Goal: Task Accomplishment & Management: Manage account settings

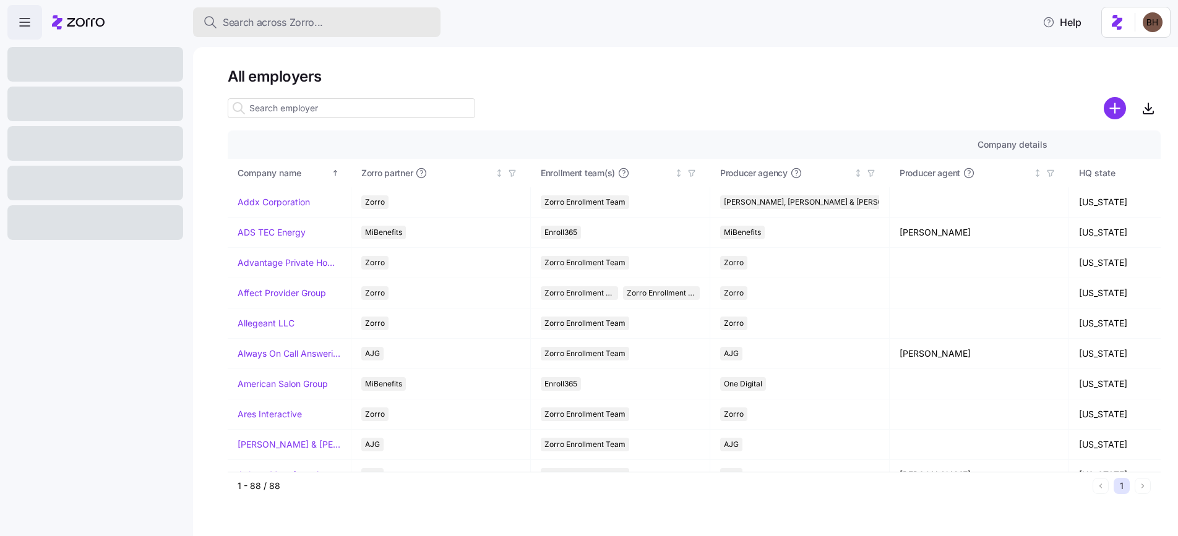
click at [294, 25] on span "Search across Zorro..." at bounding box center [273, 22] width 100 height 15
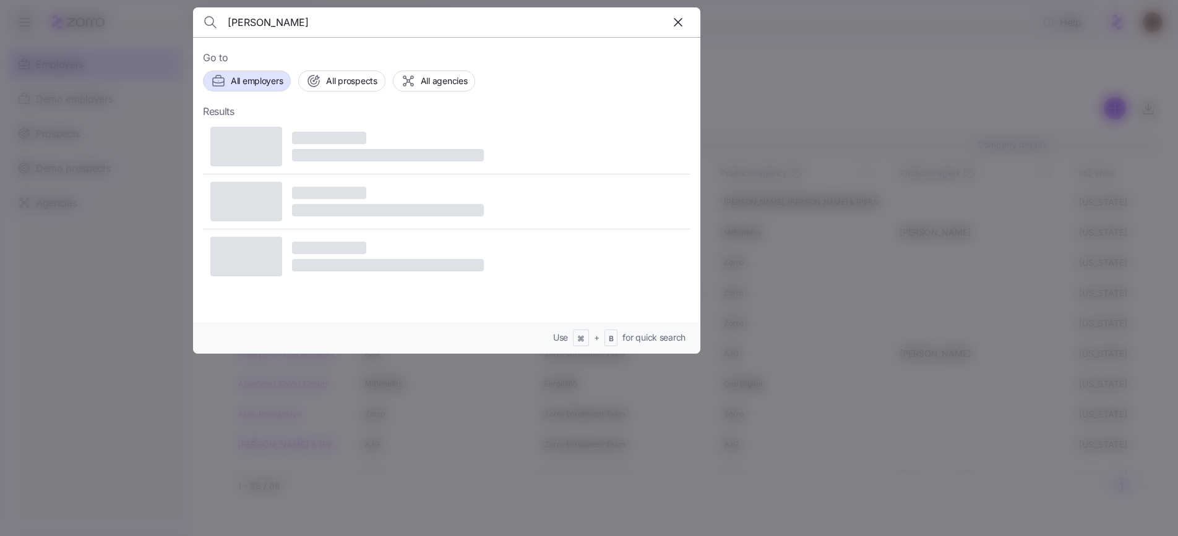
type input "[PERSON_NAME]"
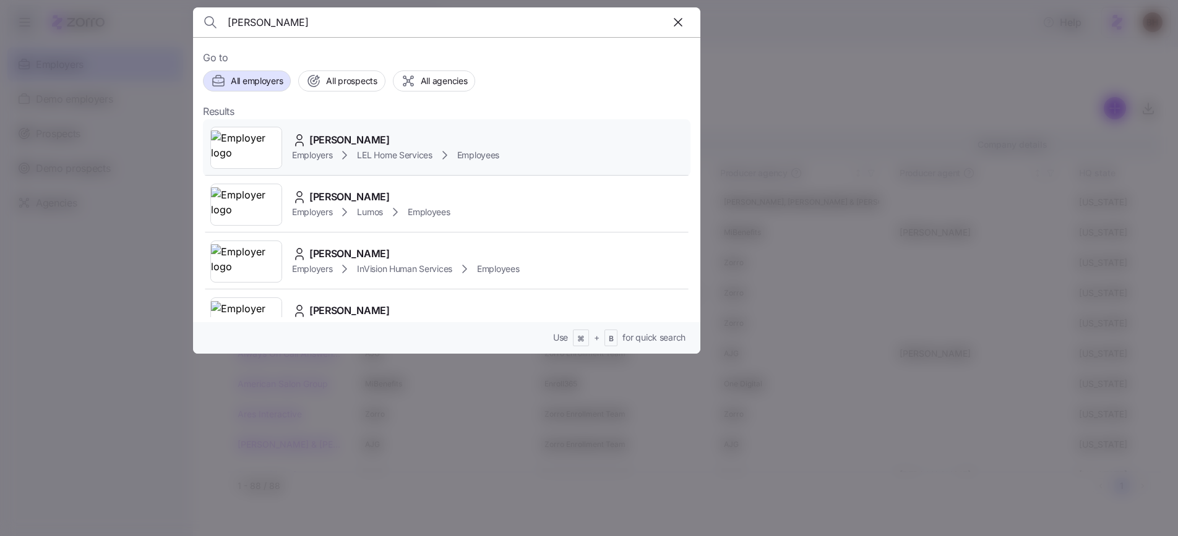
click at [335, 136] on span "[PERSON_NAME]" at bounding box center [349, 139] width 80 height 15
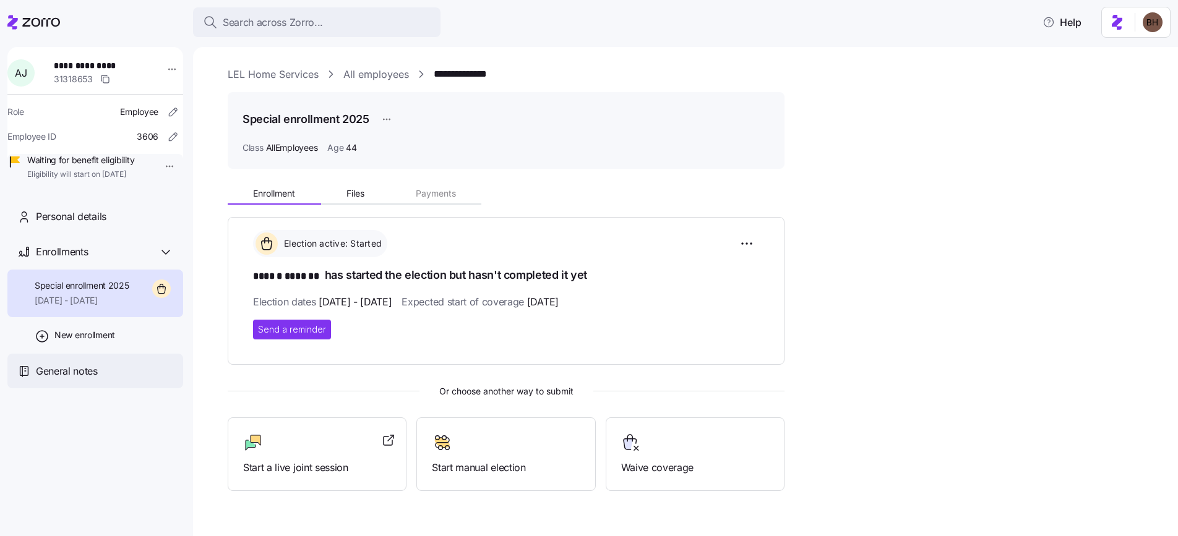
click at [48, 379] on span "General notes" at bounding box center [67, 371] width 62 height 15
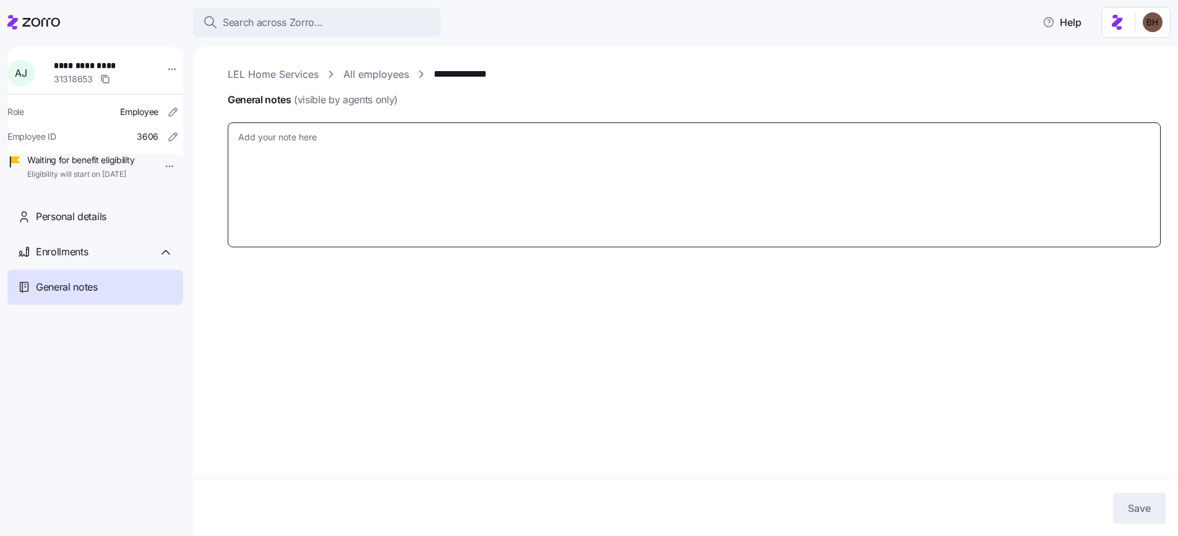
click at [317, 174] on textarea "General notes (visible by agents only)" at bounding box center [694, 184] width 933 height 125
paste textarea "Zorro, I elect to decline benefits. Thank you, [PERSON_NAME] Program Manager O:…"
type textarea "x"
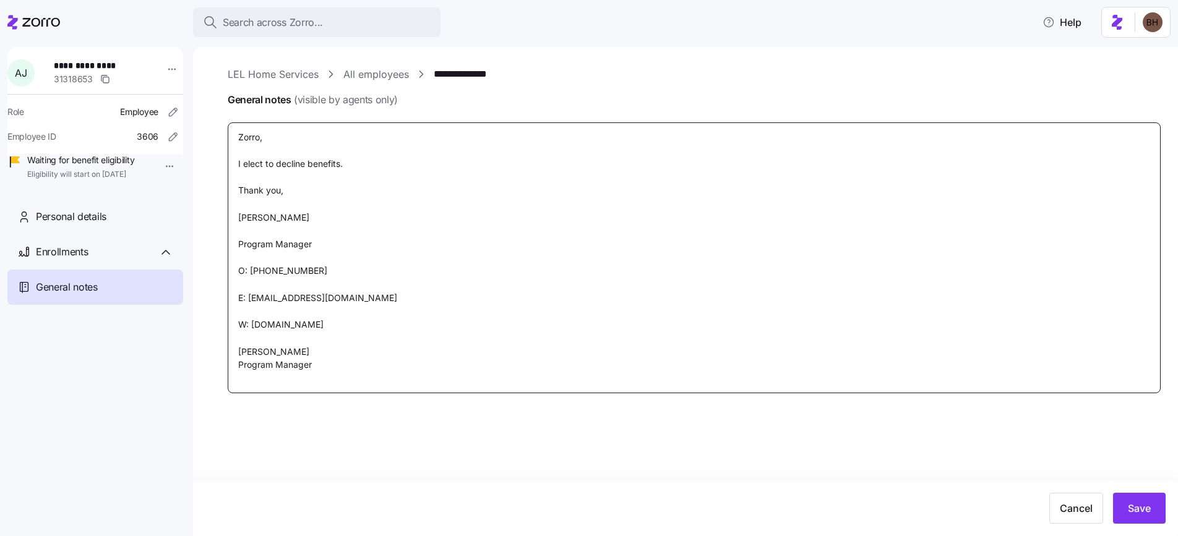
type textarea "Zorro, I elect to decline benefits. Thank you, [PERSON_NAME] Program Manager O:…"
type textarea "x"
type textarea "Zorro, I elect to decline benefits. Thank you, [PERSON_NAME] Program Manager O:…"
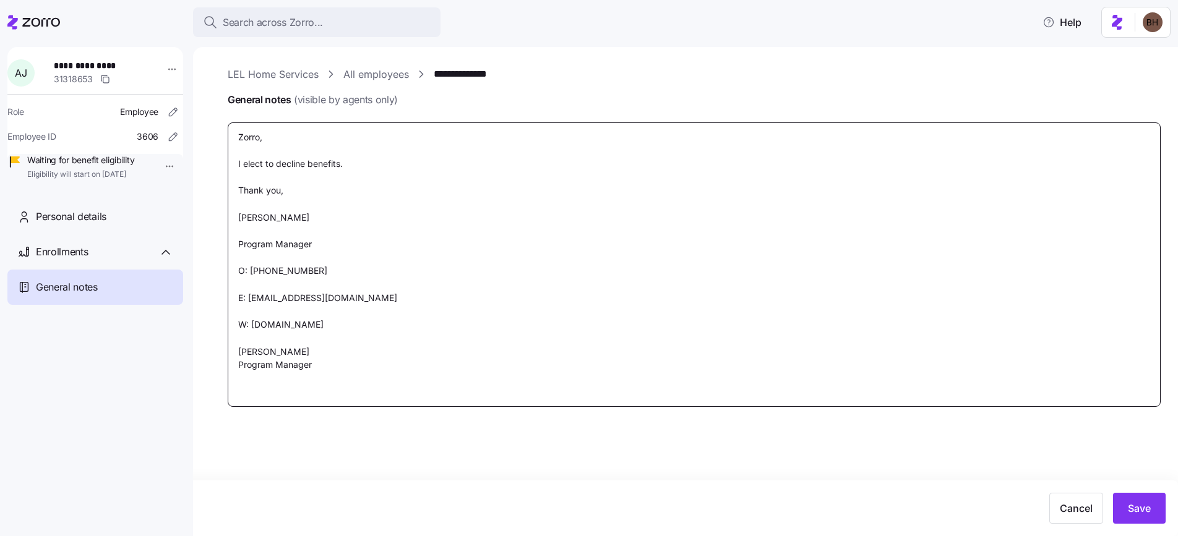
paste textarea "[URL][DOMAIN_NAME]"
type textarea "x"
type textarea "Zorro, I elect to decline benefits. Thank you, [PERSON_NAME] Program Manager O:…"
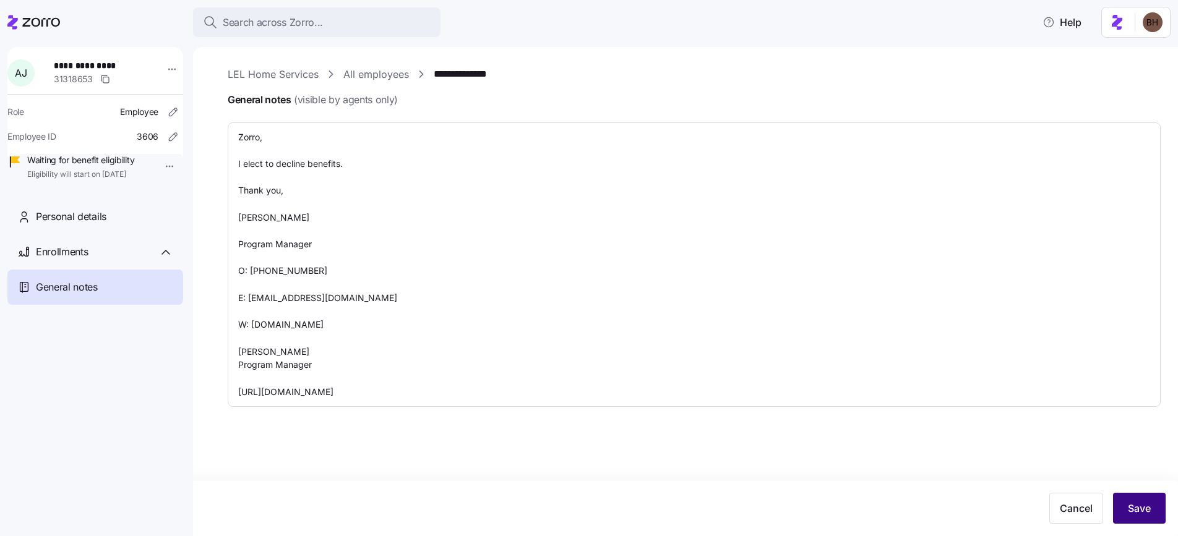
click at [1130, 504] on span "Save" at bounding box center [1139, 508] width 23 height 15
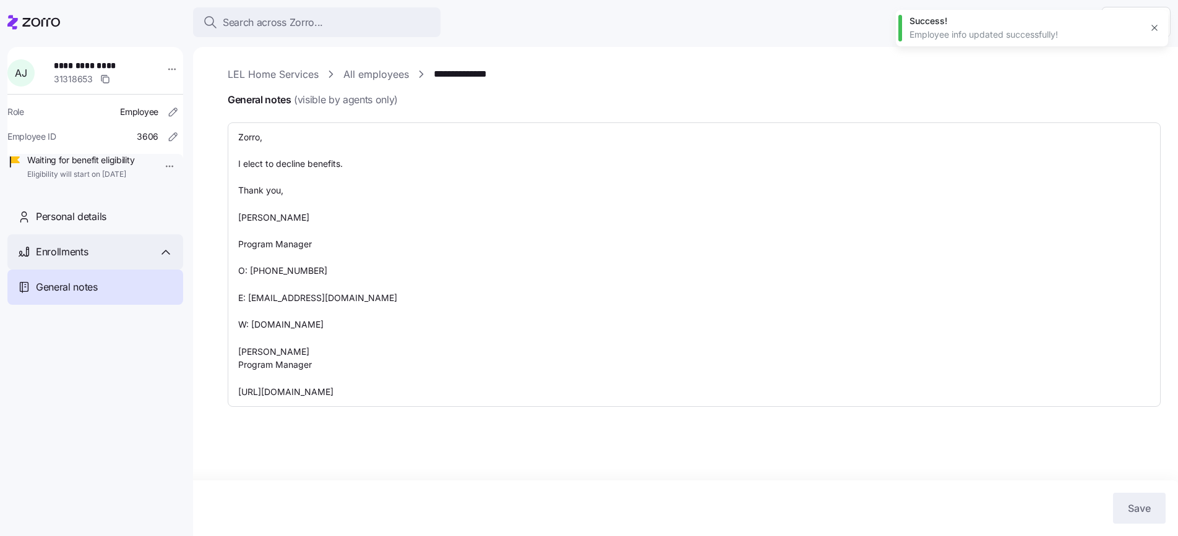
click at [69, 260] on span "Enrollments" at bounding box center [62, 251] width 52 height 15
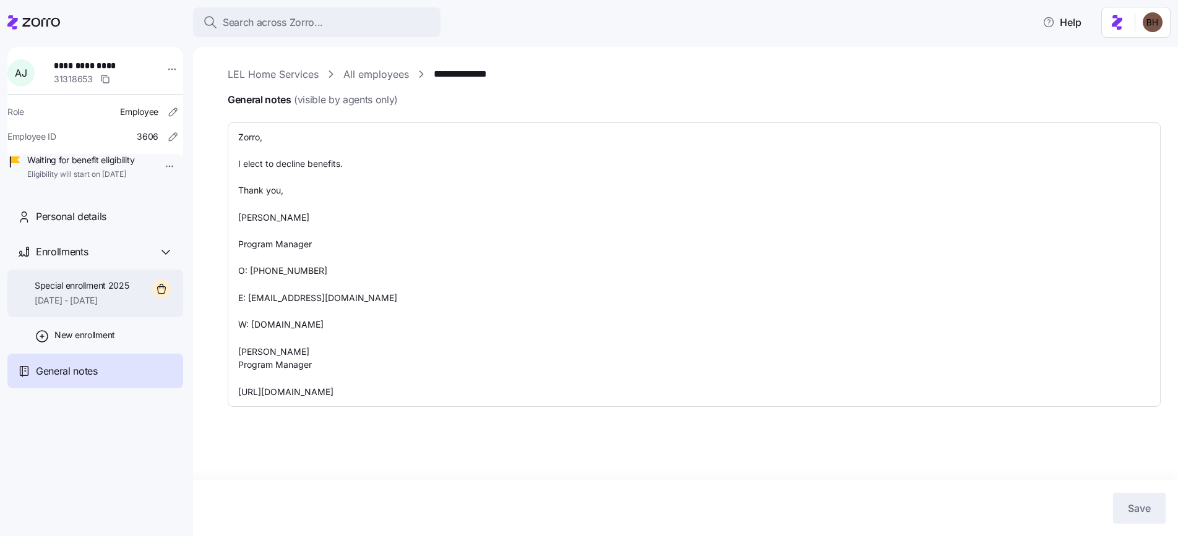
click at [101, 292] on span "Special enrollment 2025" at bounding box center [82, 286] width 95 height 12
type textarea "x"
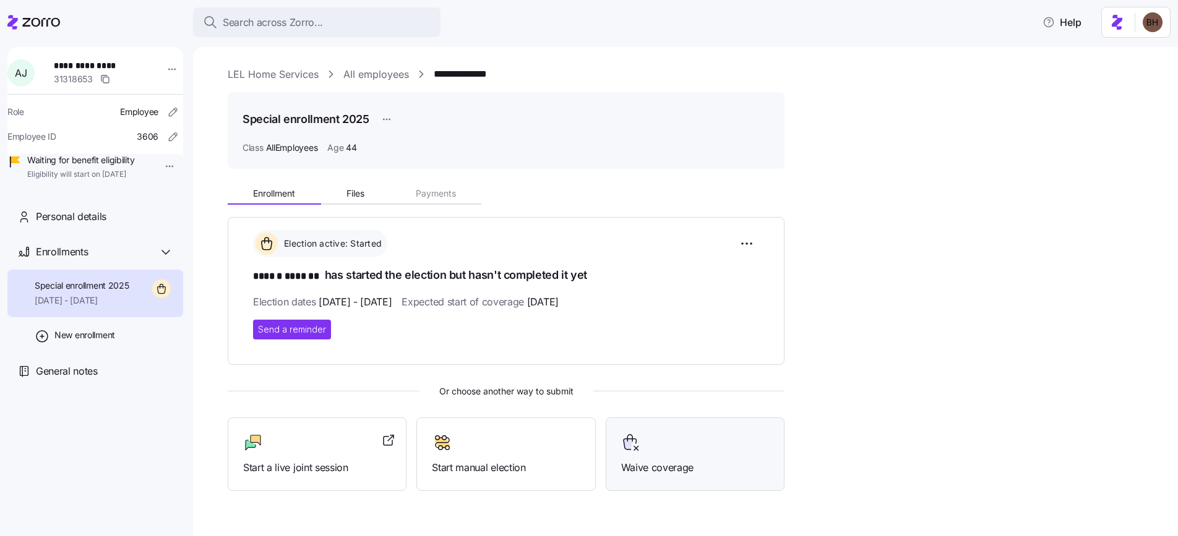
click at [713, 456] on div "Waive coverage" at bounding box center [695, 454] width 148 height 43
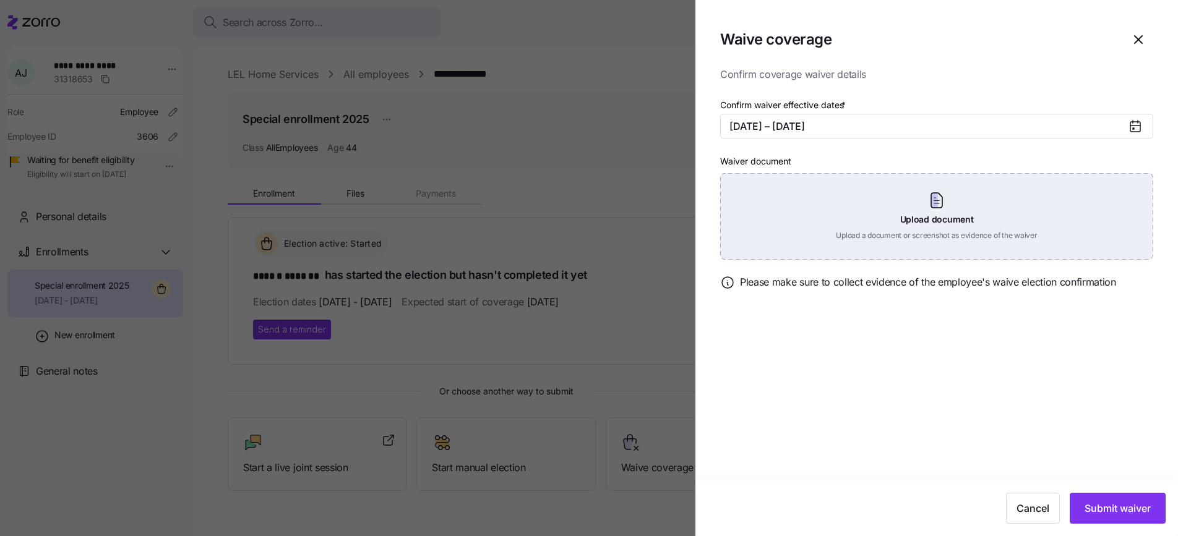
click at [942, 229] on div "Upload document Upload a document or screenshot as evidence of the waiver" at bounding box center [936, 216] width 433 height 87
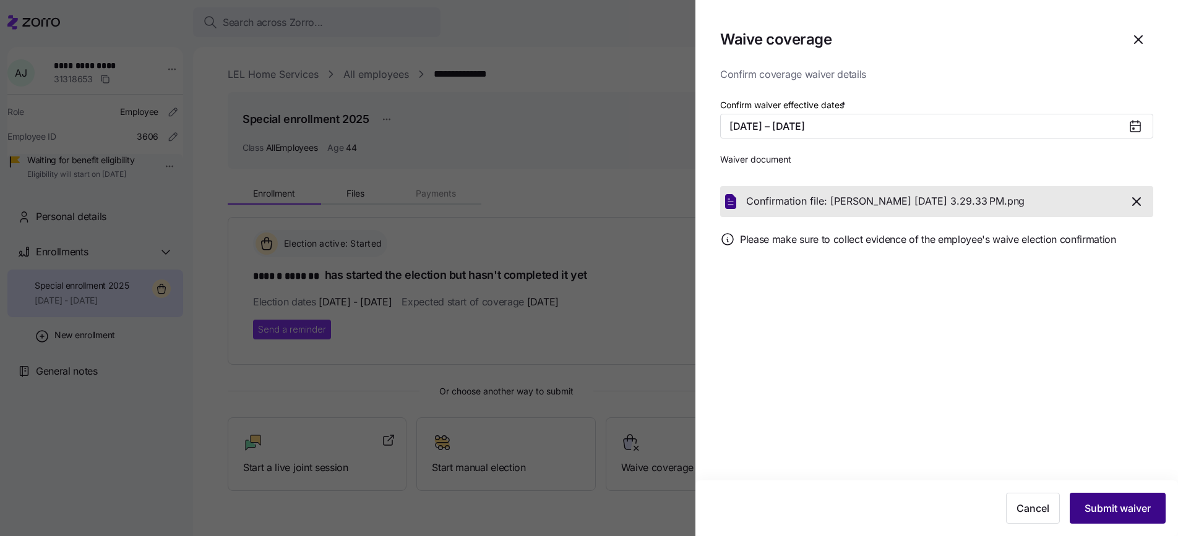
click at [1096, 507] on span "Submit waiver" at bounding box center [1118, 508] width 66 height 15
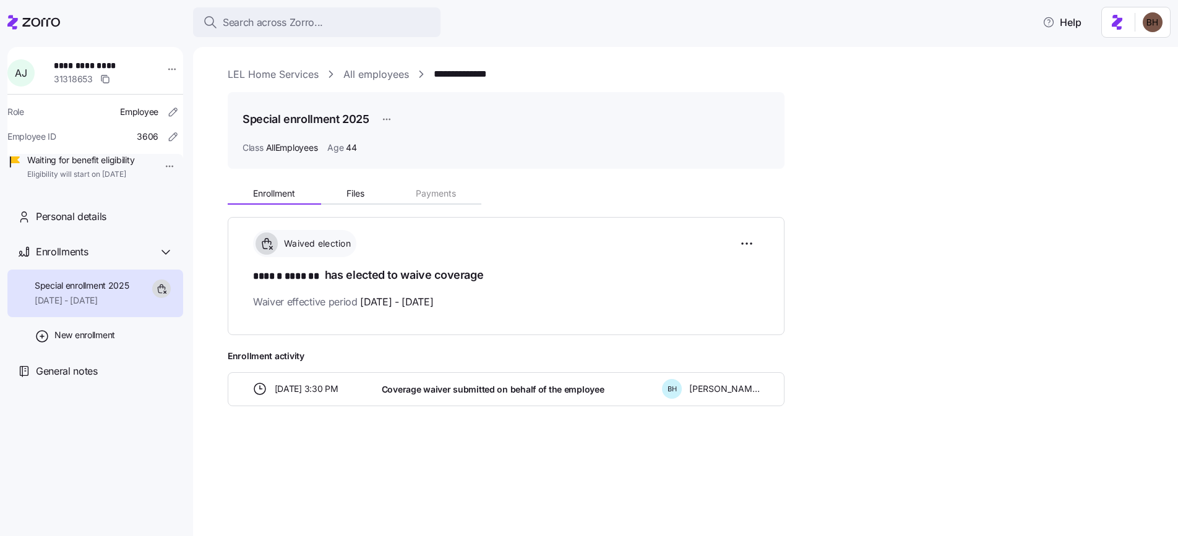
click at [41, 19] on icon at bounding box center [33, 22] width 53 height 15
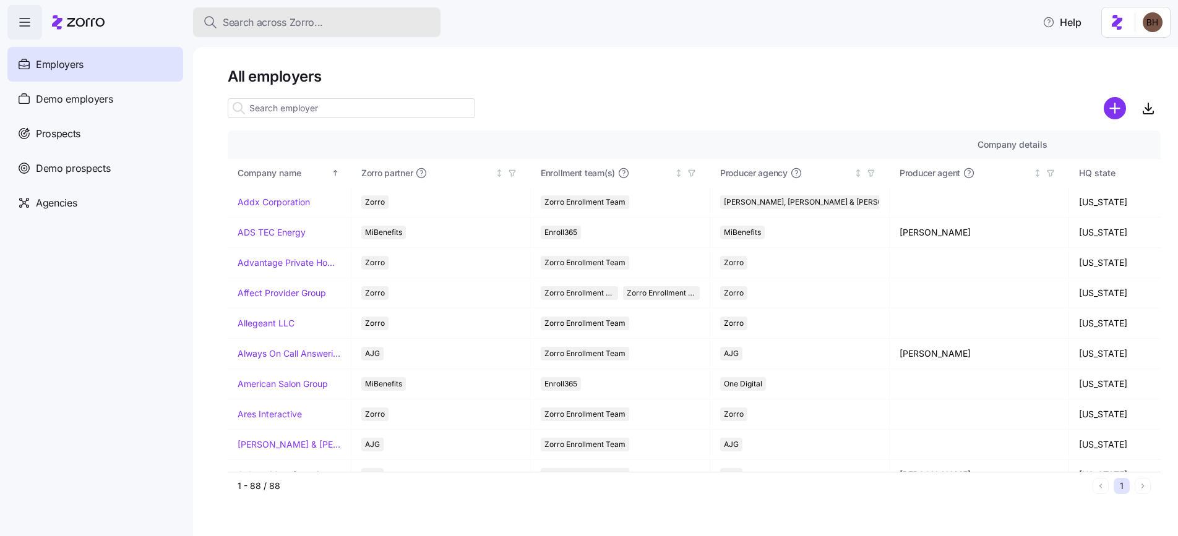
click at [335, 26] on div "Search across Zorro..." at bounding box center [317, 22] width 228 height 15
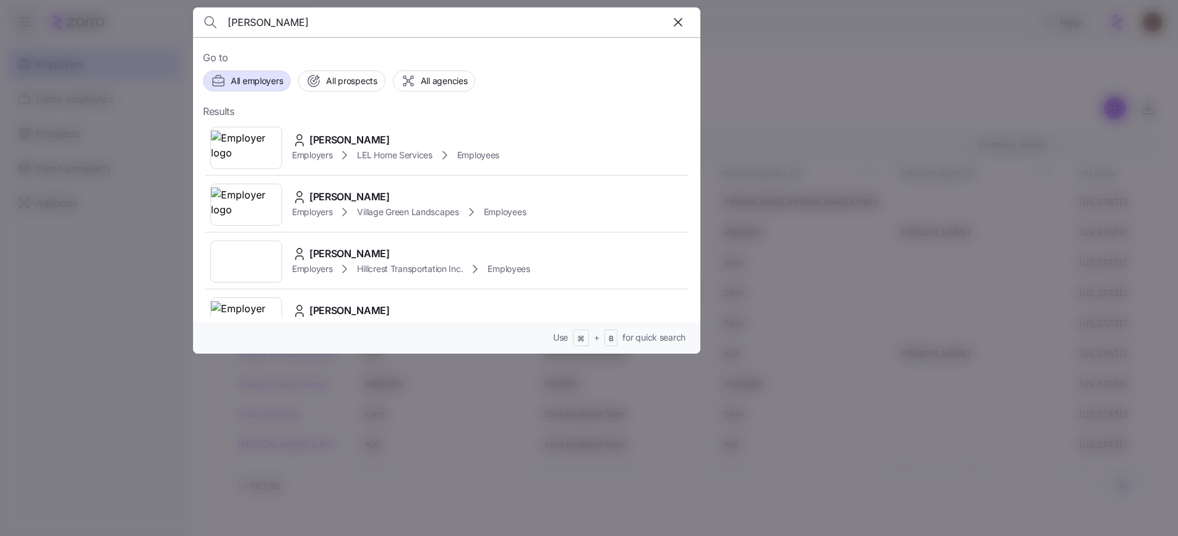
type input "[PERSON_NAME]"
click at [415, 202] on div "[PERSON_NAME]" at bounding box center [409, 196] width 234 height 15
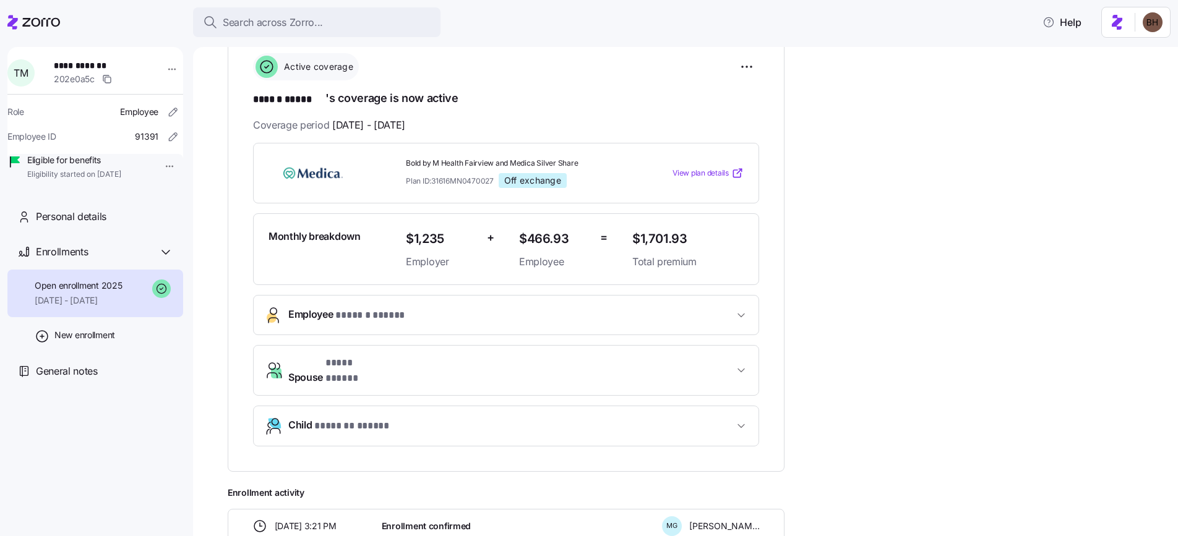
scroll to position [205, 0]
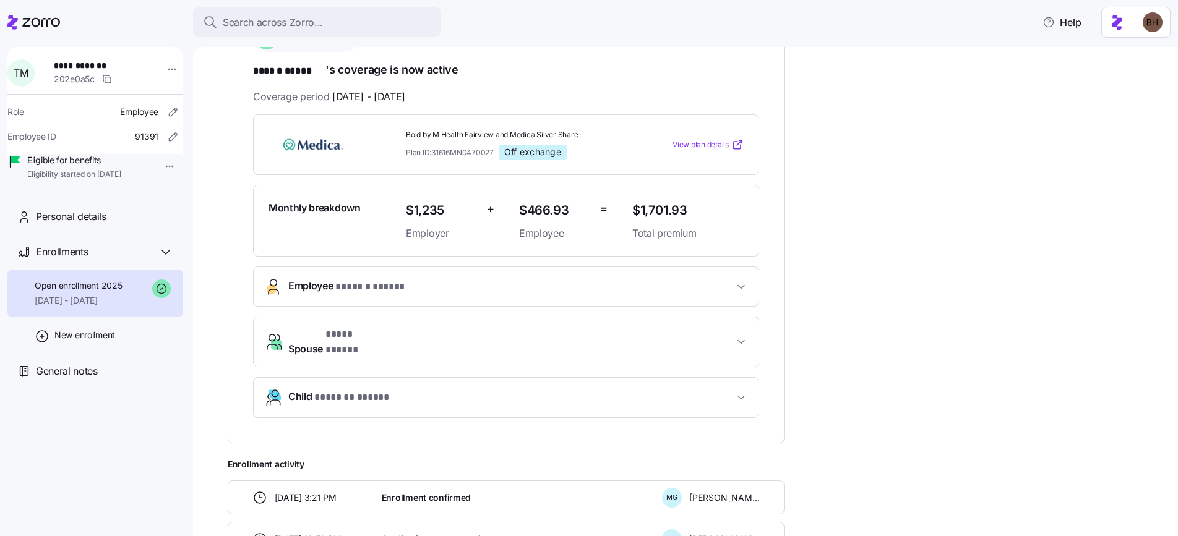
click at [739, 396] on icon "button" at bounding box center [741, 397] width 6 height 3
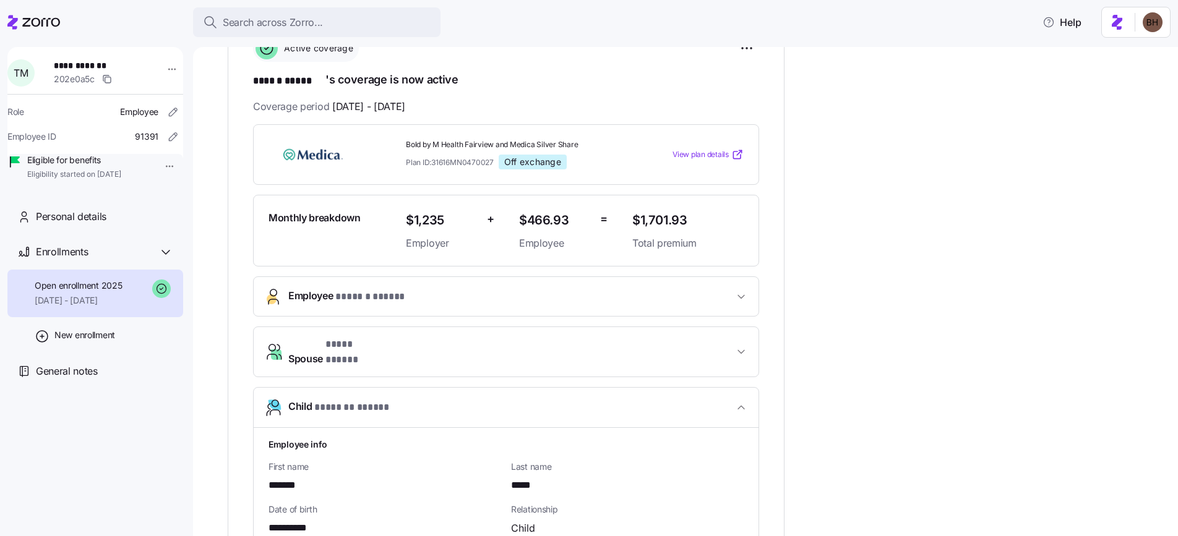
scroll to position [38, 0]
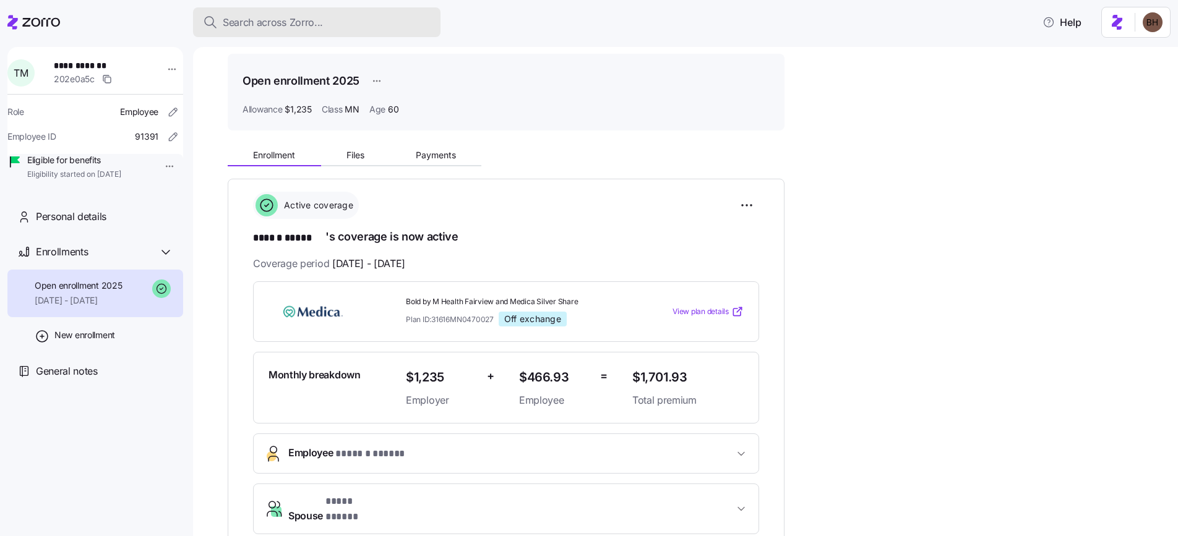
click at [298, 21] on span "Search across Zorro..." at bounding box center [273, 22] width 100 height 15
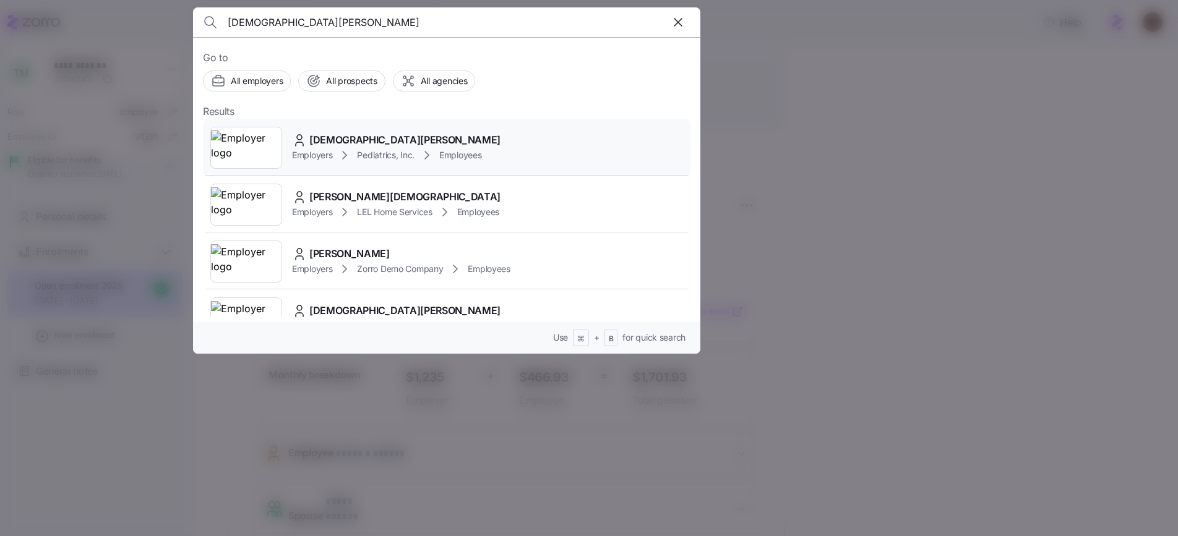
type input "[DEMOGRAPHIC_DATA][PERSON_NAME]"
click at [342, 139] on span "[DEMOGRAPHIC_DATA][PERSON_NAME]" at bounding box center [404, 139] width 191 height 15
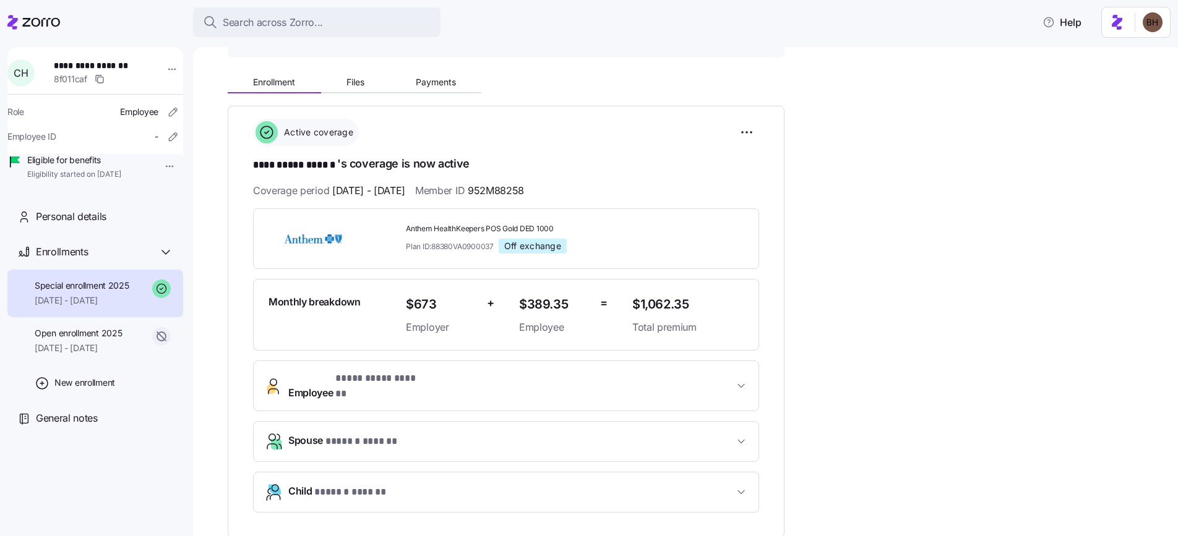
scroll to position [174, 0]
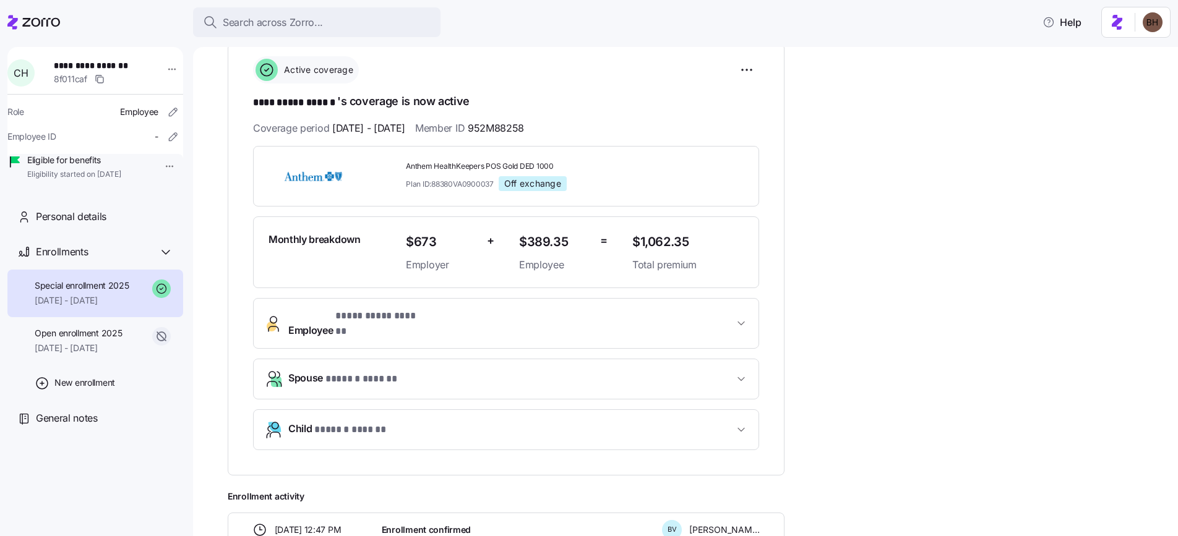
click at [543, 421] on span "Child * ****** ****** *" at bounding box center [510, 429] width 445 height 17
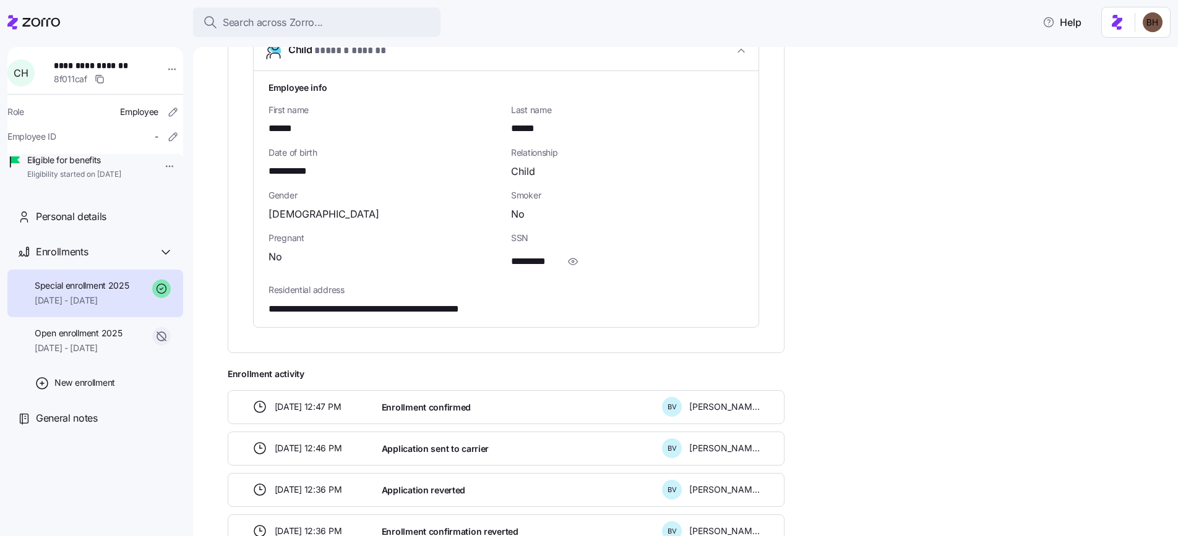
scroll to position [571, 0]
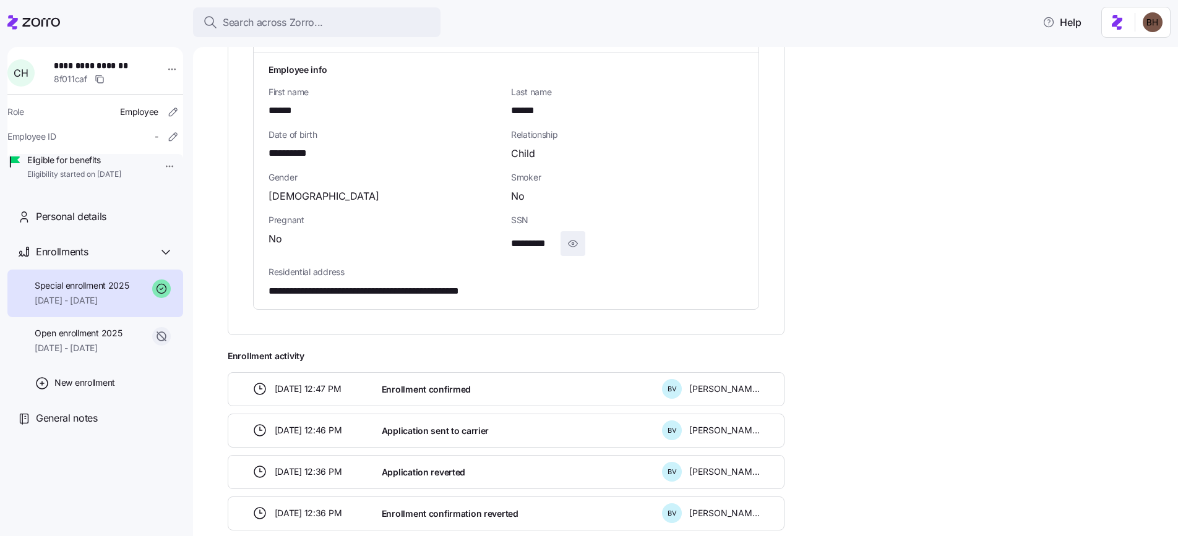
click at [575, 236] on icon "button" at bounding box center [573, 243] width 12 height 15
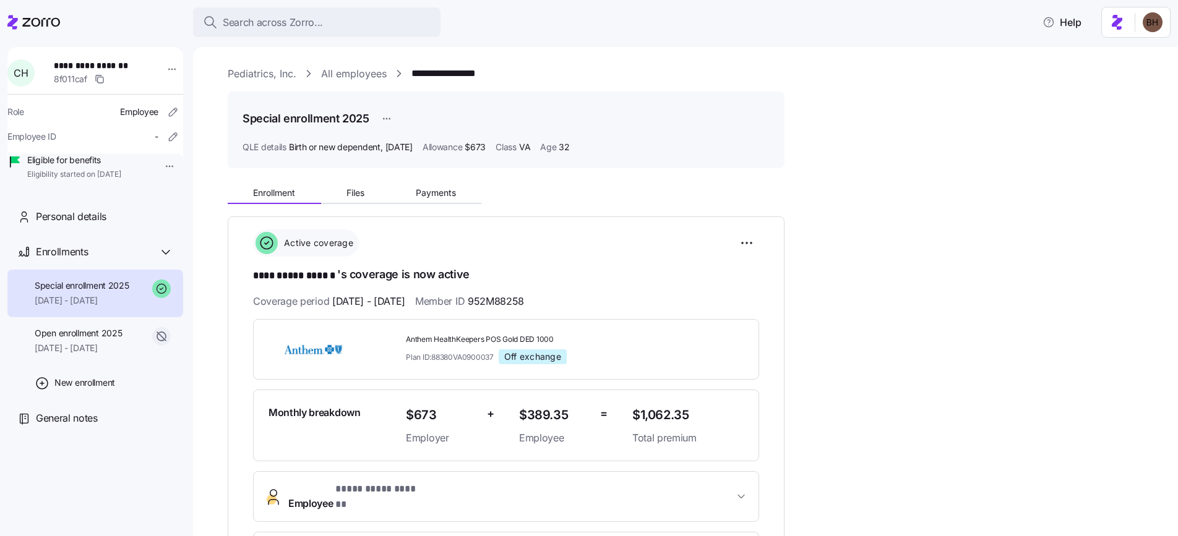
scroll to position [0, 0]
click at [322, 27] on div "Search across Zorro..." at bounding box center [317, 22] width 228 height 15
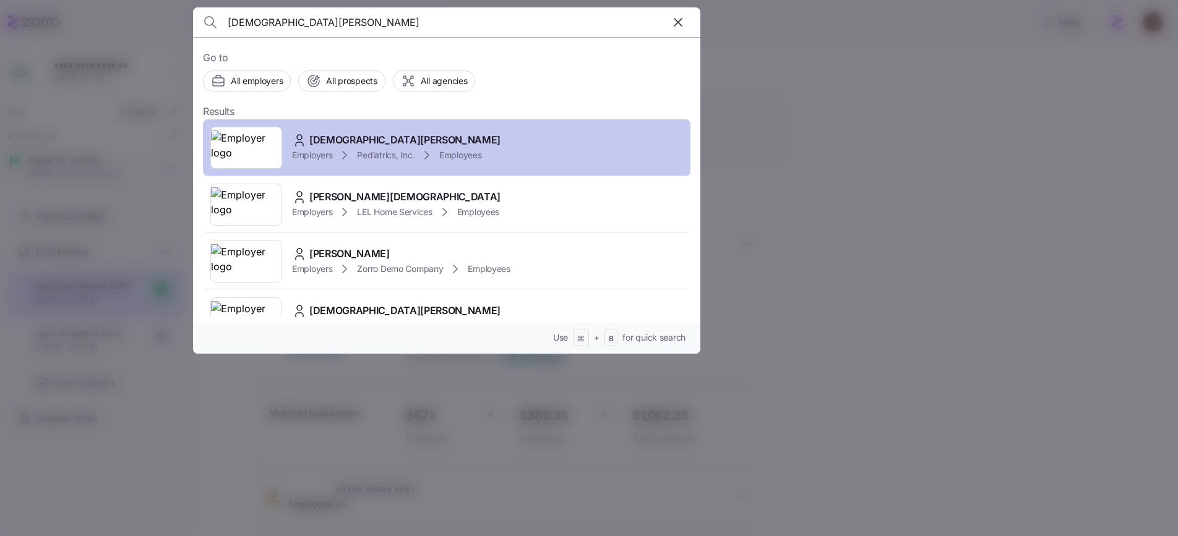
type input "[DEMOGRAPHIC_DATA][PERSON_NAME]"
click at [384, 135] on span "[DEMOGRAPHIC_DATA][PERSON_NAME]" at bounding box center [404, 139] width 191 height 15
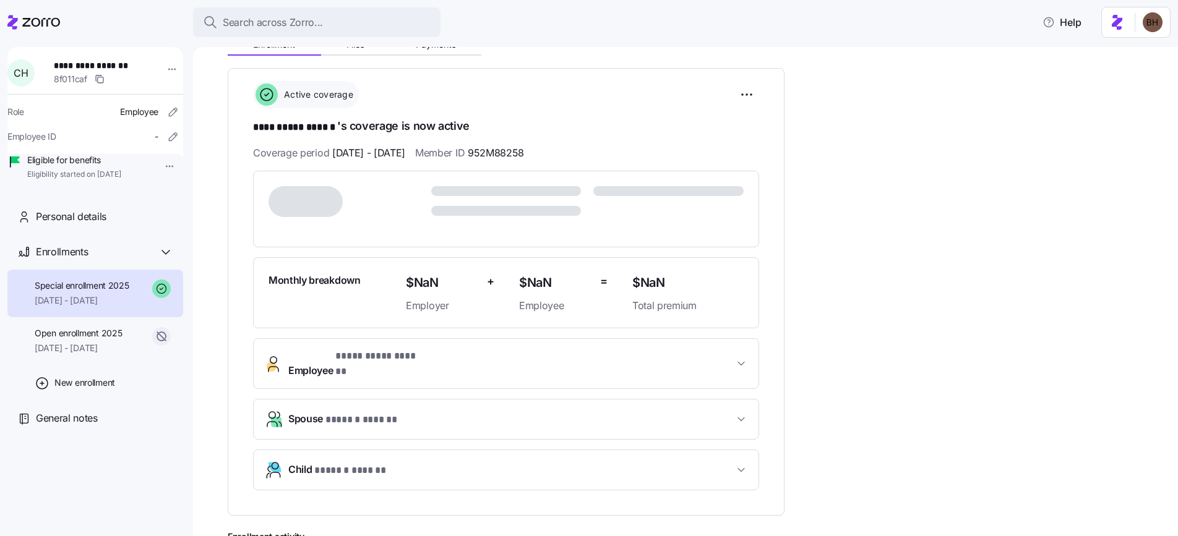
scroll to position [229, 0]
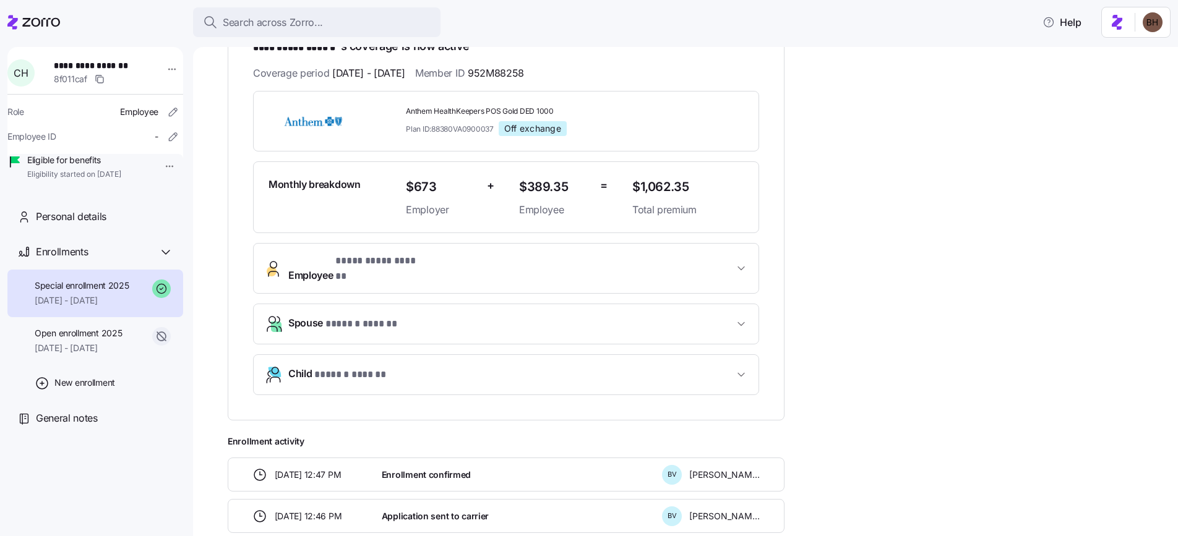
click at [445, 366] on span "Child * ****** ****** *" at bounding box center [510, 374] width 445 height 17
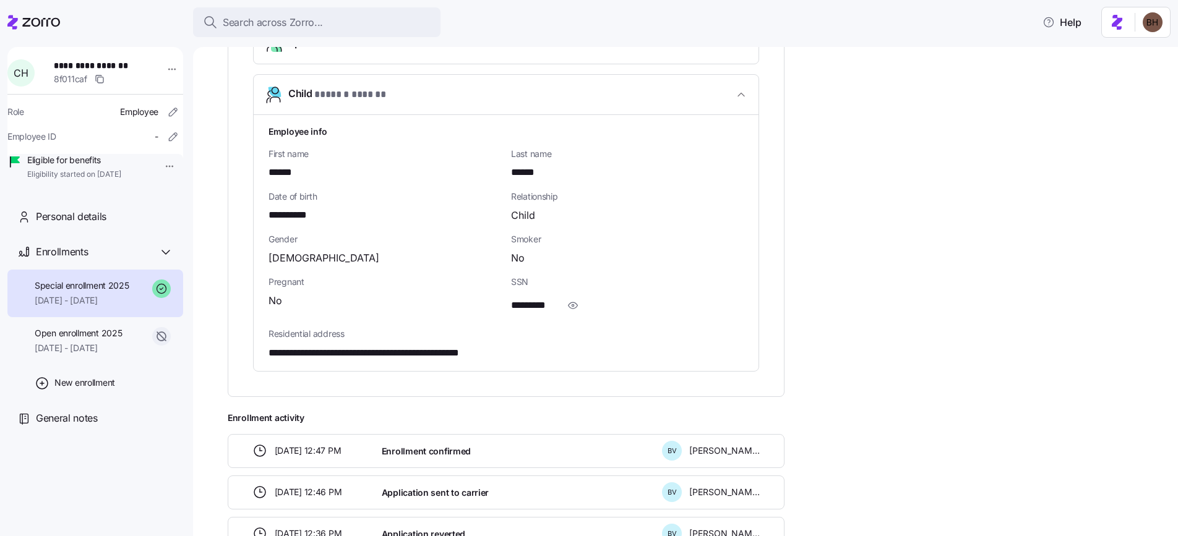
scroll to position [512, 0]
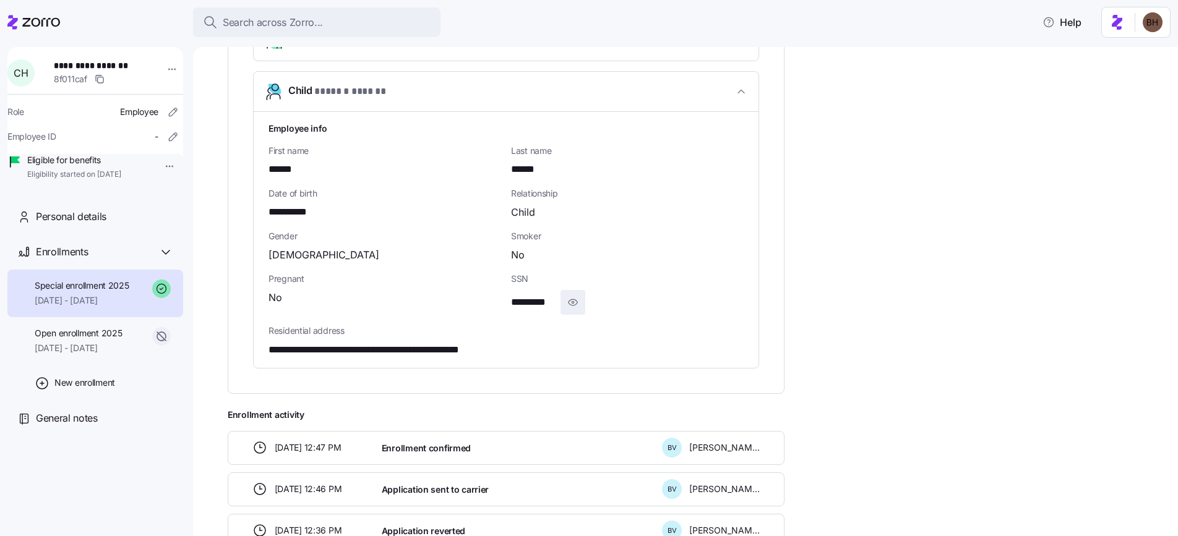
click at [573, 295] on icon "button" at bounding box center [573, 302] width 12 height 15
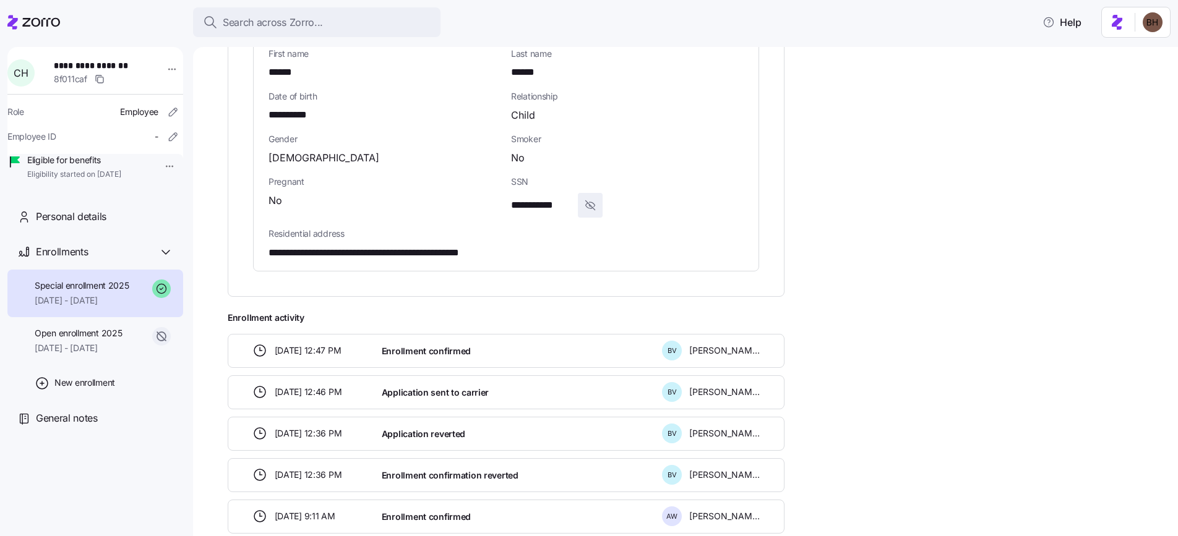
scroll to position [529, 0]
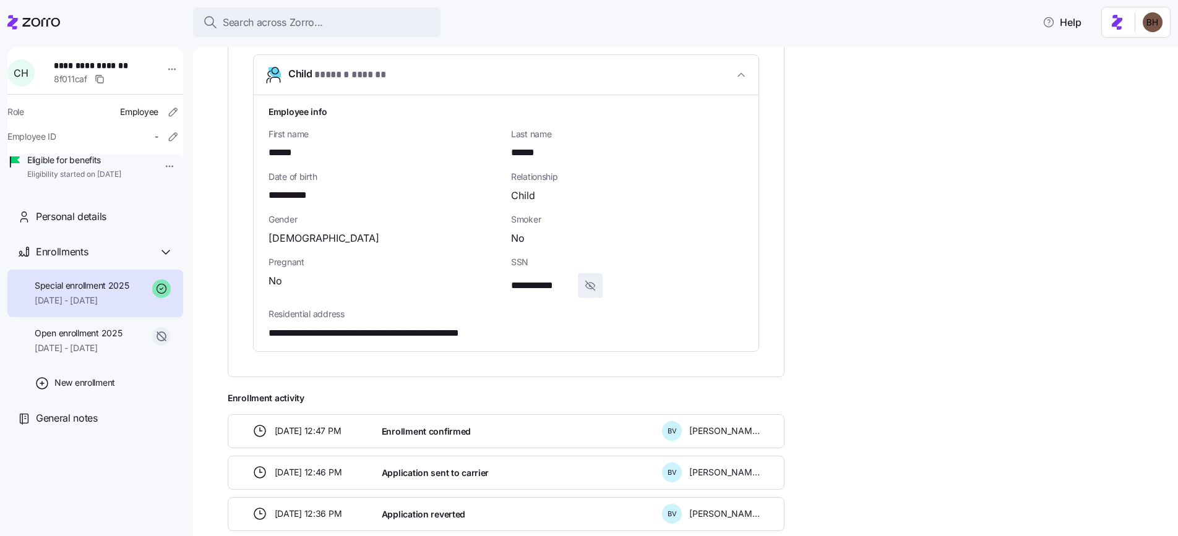
click at [595, 278] on icon "button" at bounding box center [590, 285] width 12 height 15
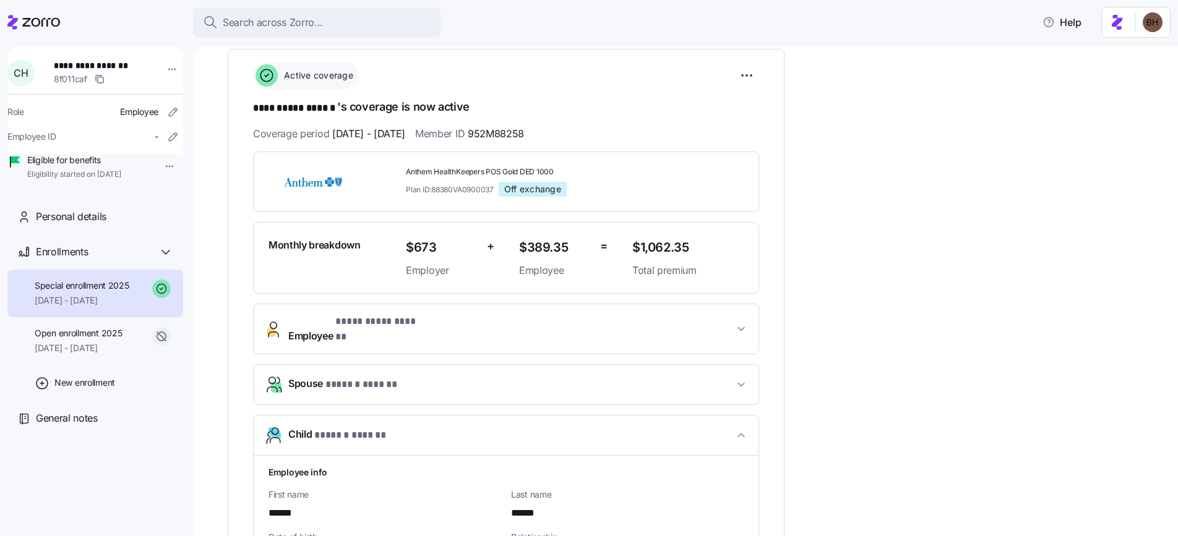
scroll to position [87, 0]
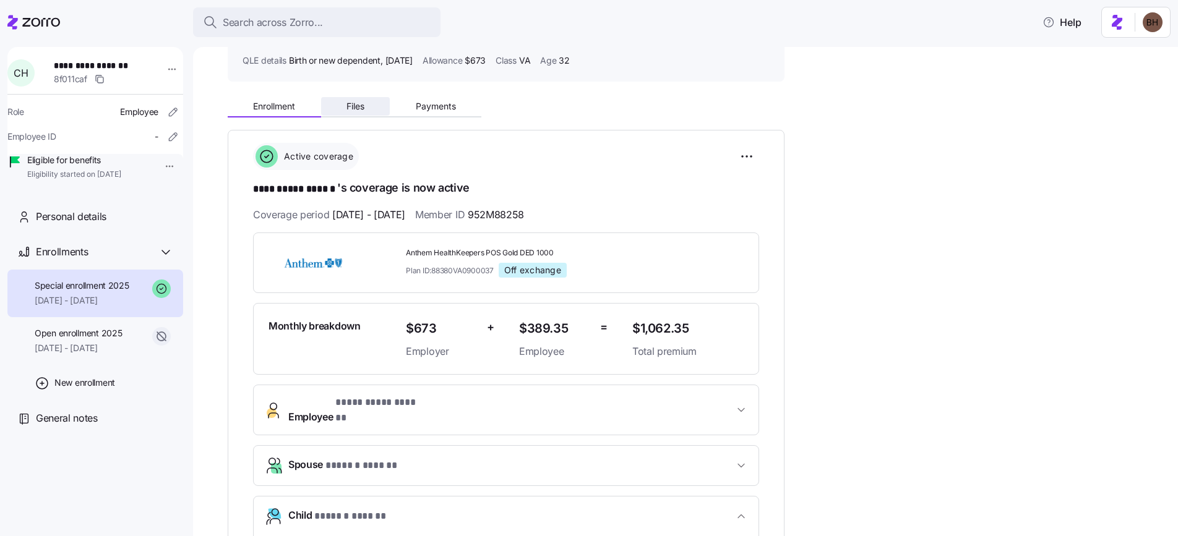
click at [333, 106] on button "Files" at bounding box center [355, 106] width 69 height 19
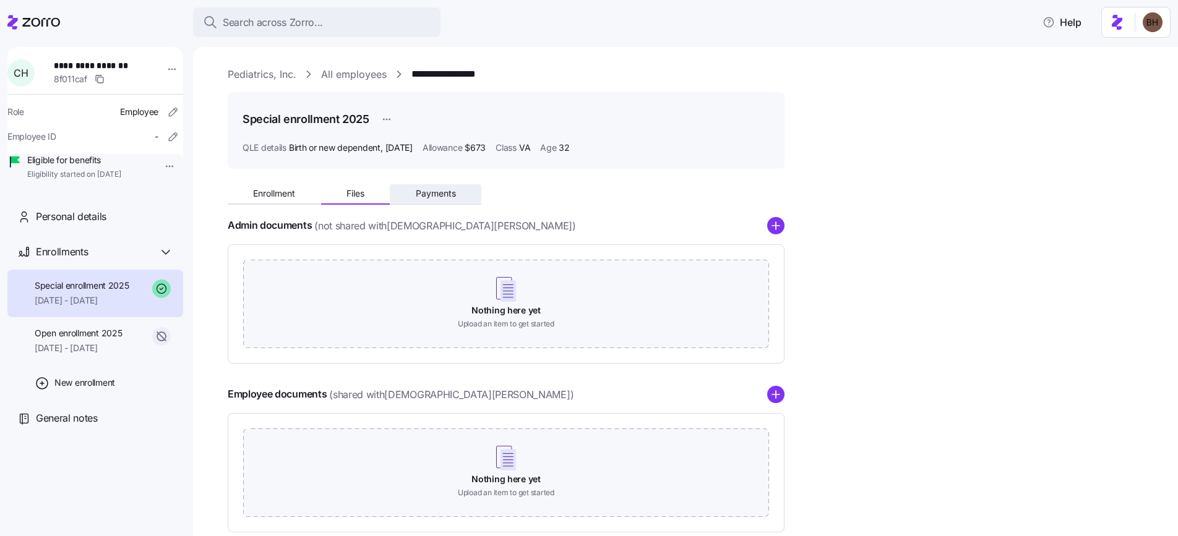
click at [432, 197] on span "Payments" at bounding box center [436, 193] width 40 height 9
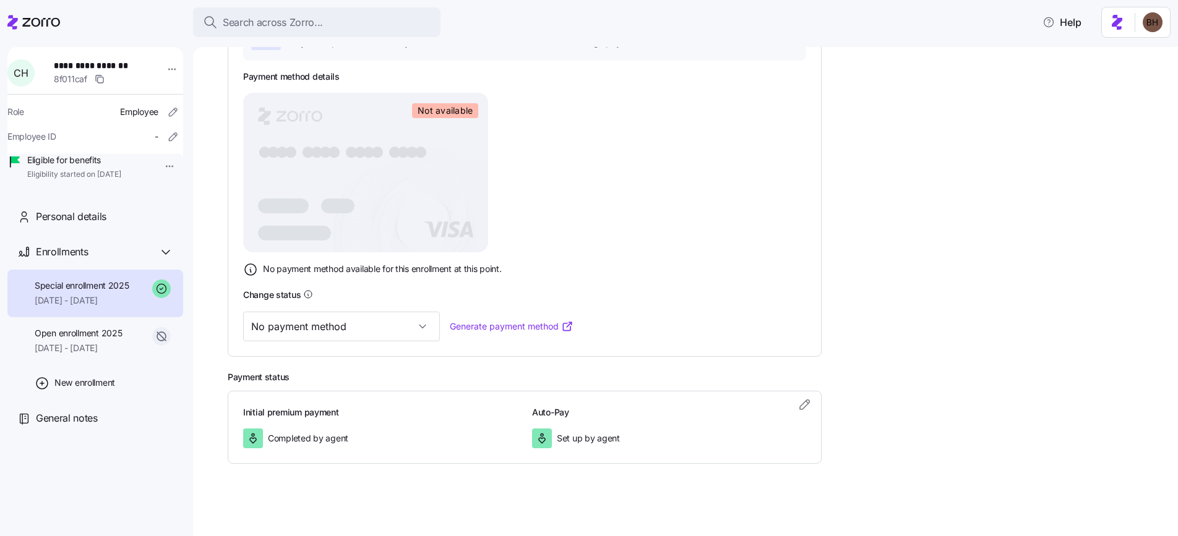
scroll to position [244, 0]
click at [389, 325] on input "No payment method" at bounding box center [341, 325] width 197 height 30
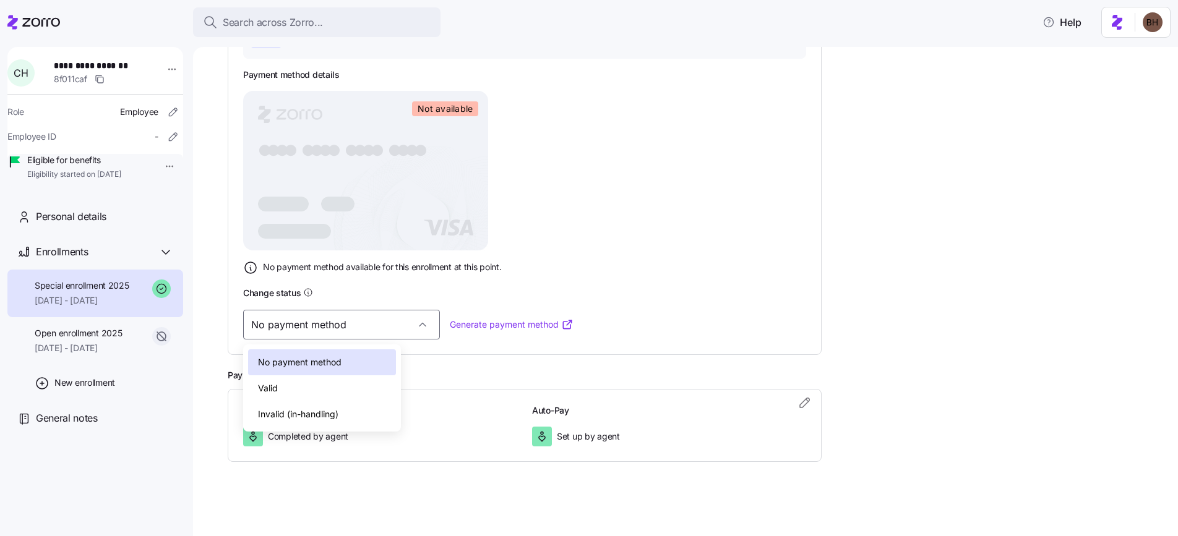
click at [683, 218] on div "Payment method details Not available ● ● ● ● ● ● ● ● ● ● ● ● ● ● ● ● No payment…" at bounding box center [524, 172] width 563 height 207
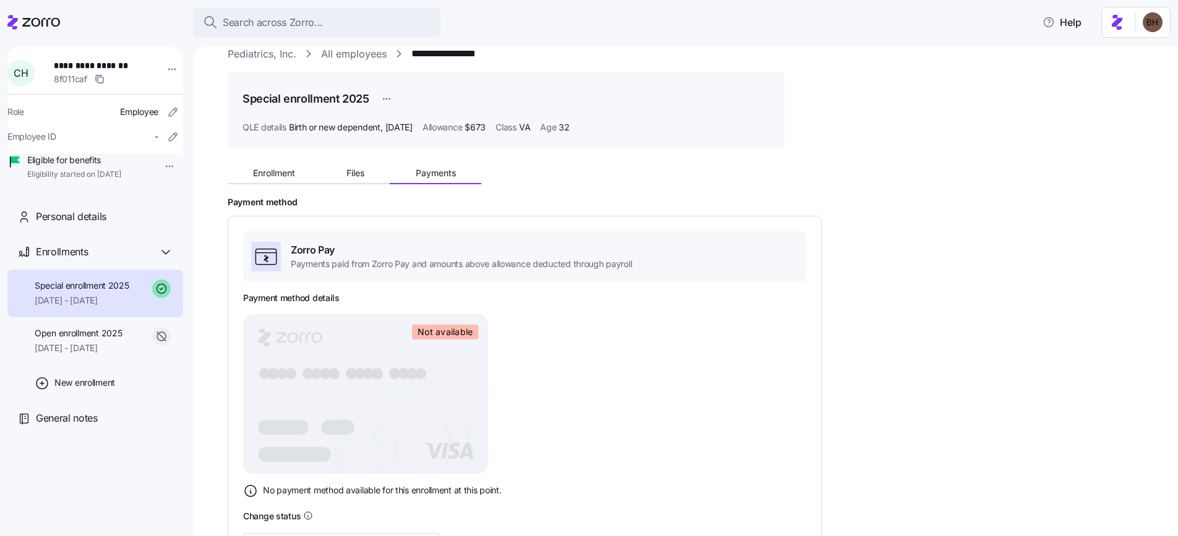
scroll to position [0, 0]
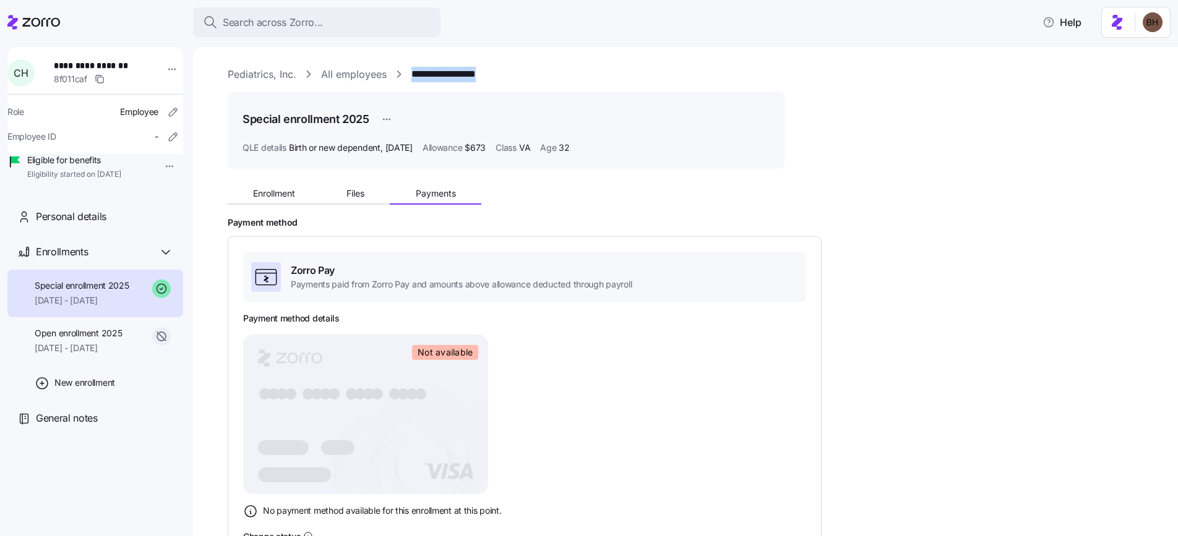
drag, startPoint x: 501, startPoint y: 76, endPoint x: 414, endPoint y: 79, distance: 87.3
click at [414, 79] on div "**********" at bounding box center [694, 74] width 933 height 15
copy link "**********"
click at [105, 355] on span "[DATE] - [DATE]" at bounding box center [78, 348] width 87 height 12
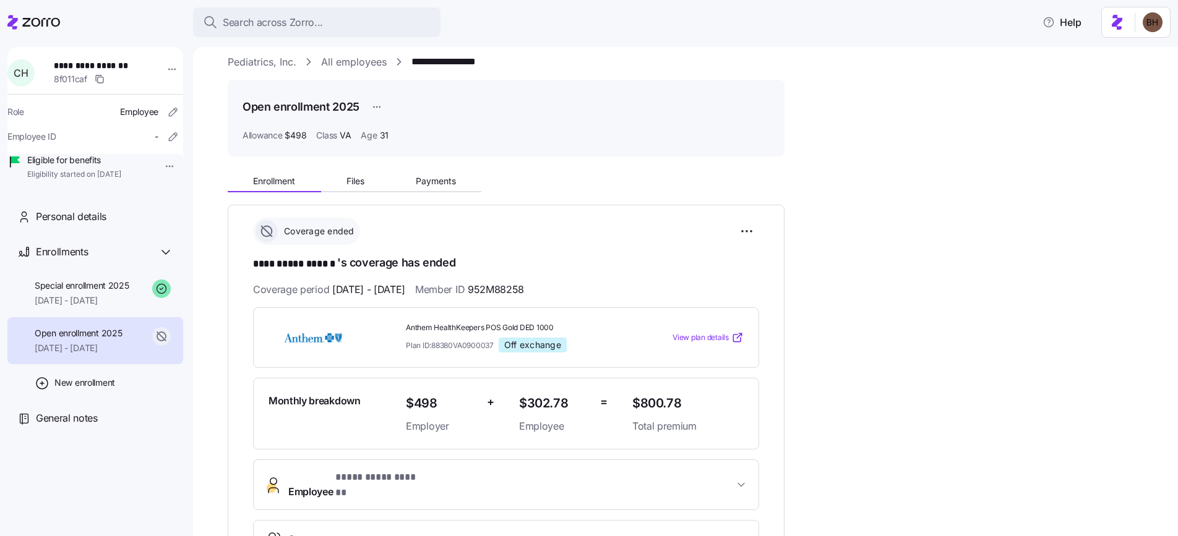
scroll to position [14, 0]
click at [439, 183] on span "Payments" at bounding box center [436, 179] width 40 height 9
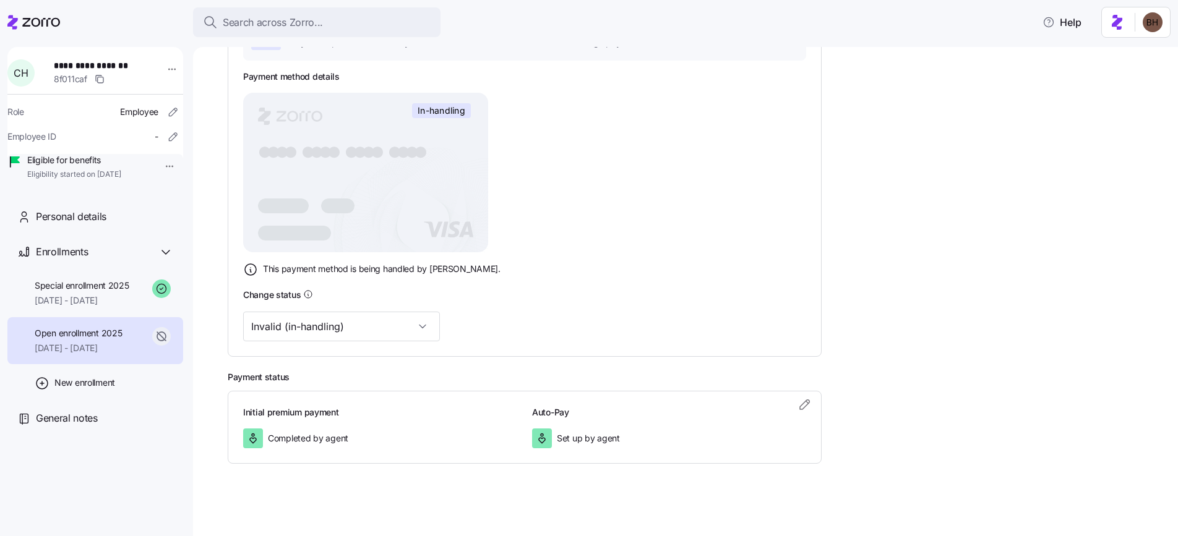
scroll to position [244, 0]
click at [71, 292] on span "Special enrollment 2025" at bounding box center [82, 286] width 95 height 12
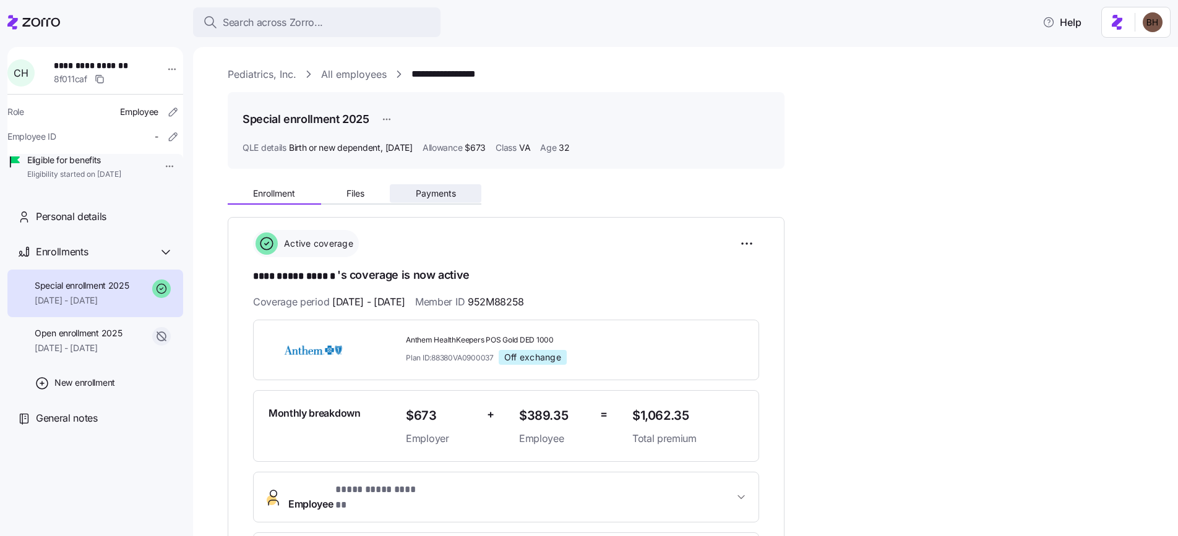
click at [444, 197] on span "Payments" at bounding box center [436, 193] width 40 height 9
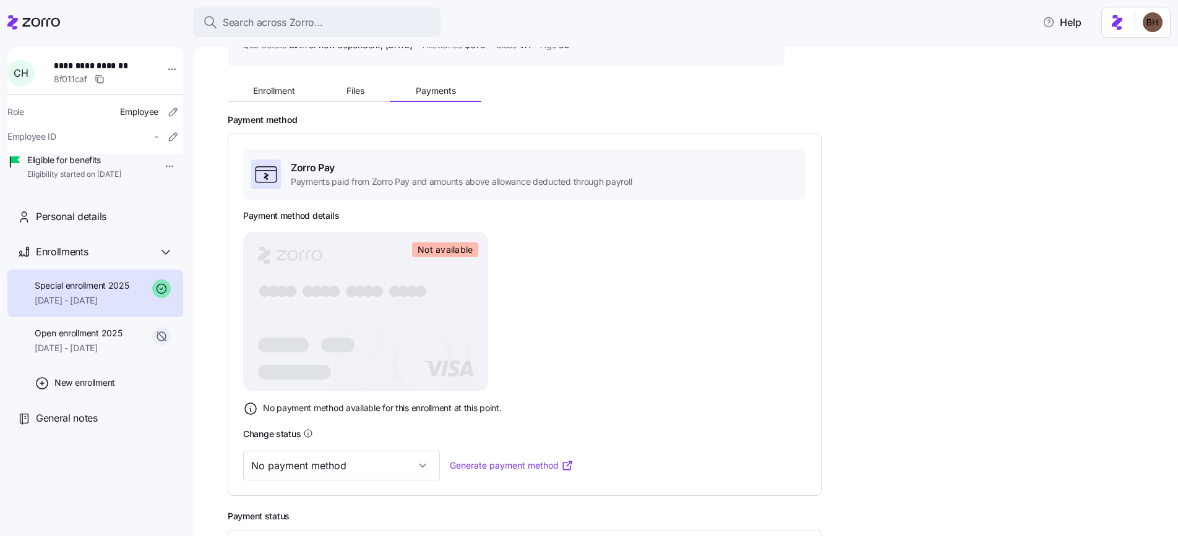
scroll to position [105, 0]
click at [333, 470] on input "No payment method" at bounding box center [341, 464] width 197 height 30
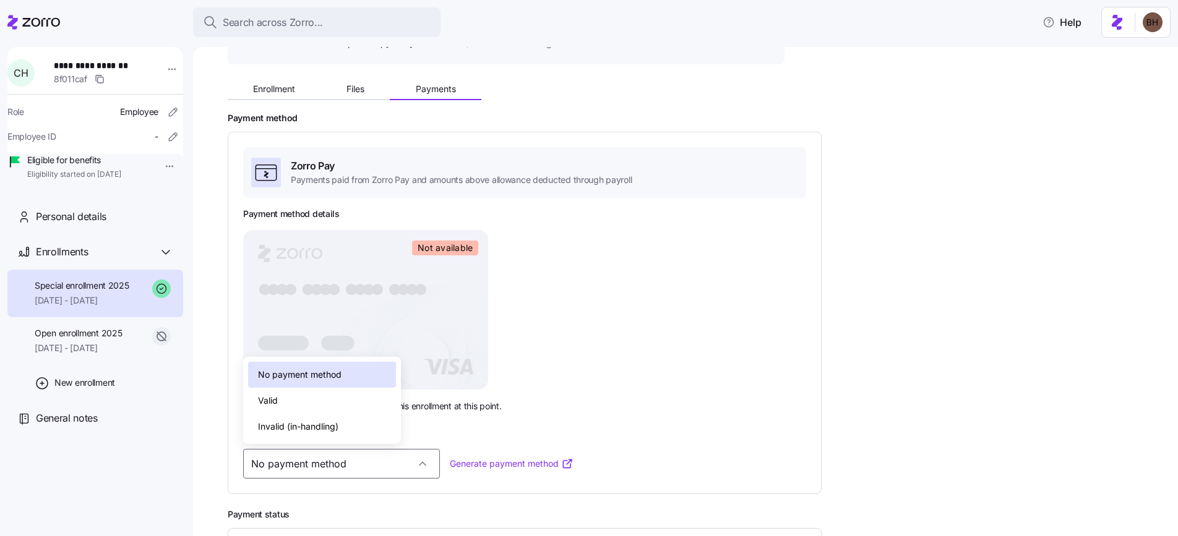
click at [286, 407] on div "Valid" at bounding box center [322, 401] width 148 height 26
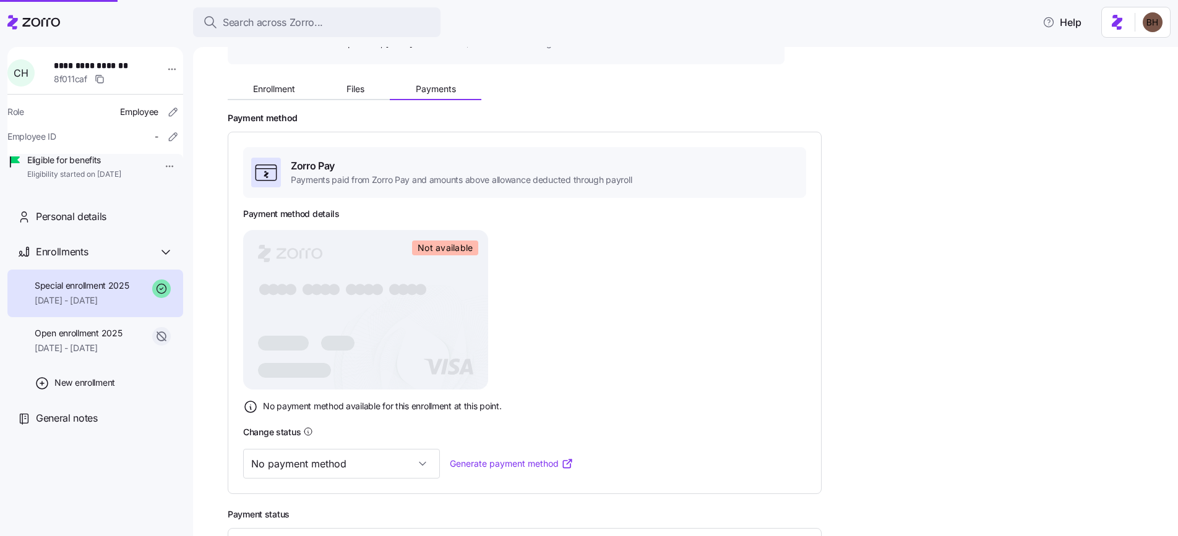
type input "Valid"
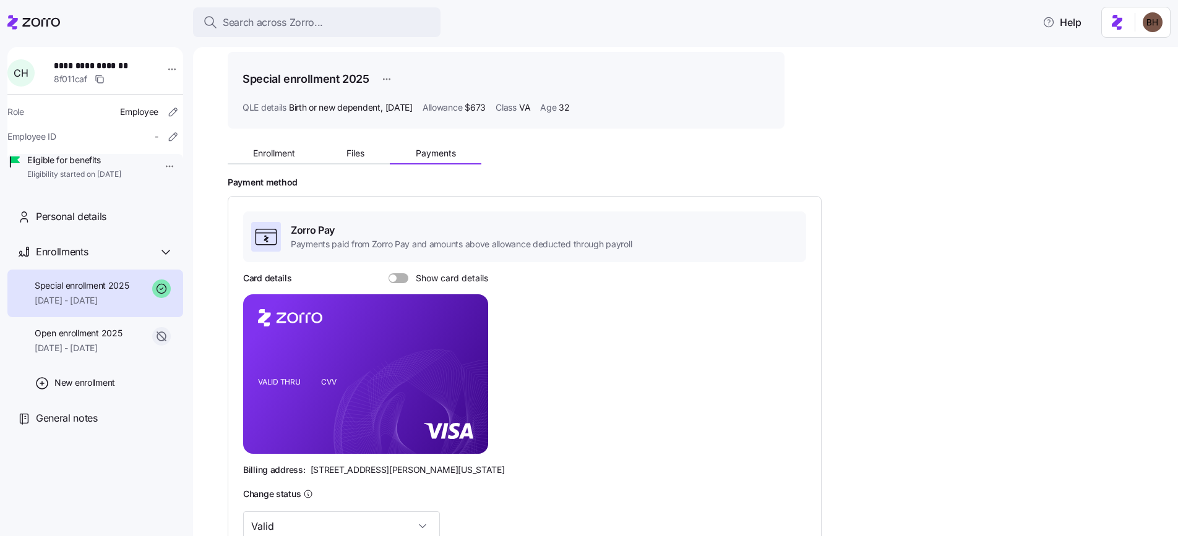
scroll to position [28, 0]
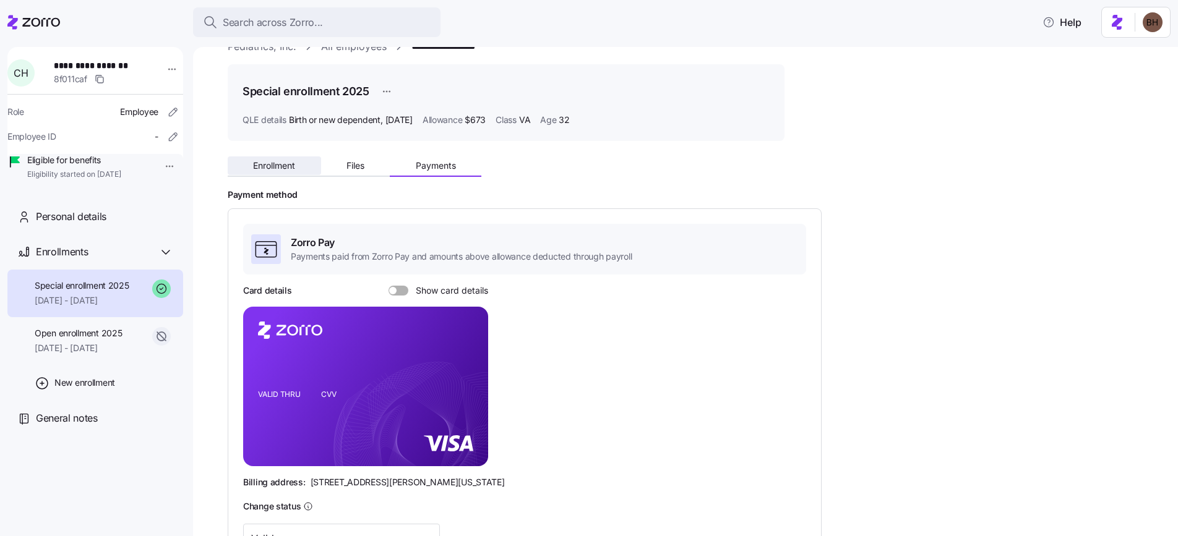
click at [293, 168] on span "Enrollment" at bounding box center [274, 165] width 42 height 9
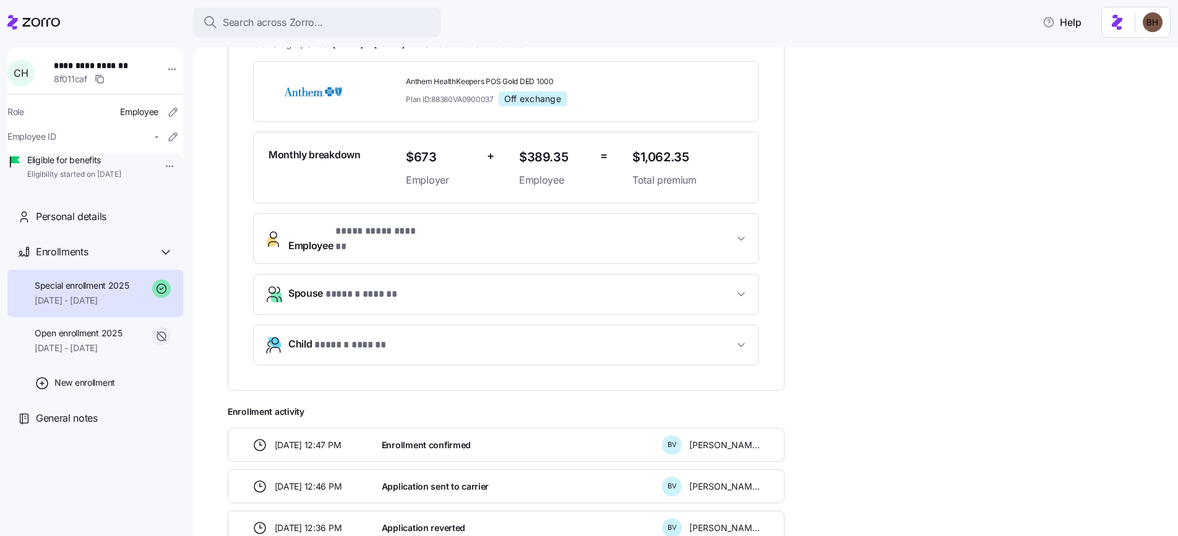
scroll to position [66, 0]
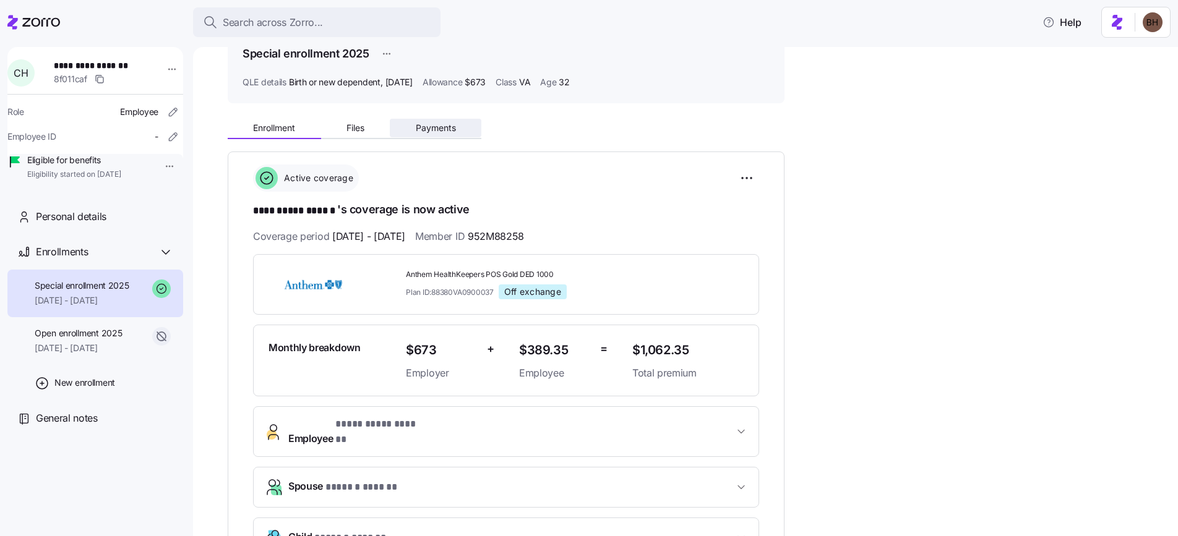
click at [449, 128] on span "Payments" at bounding box center [436, 128] width 40 height 9
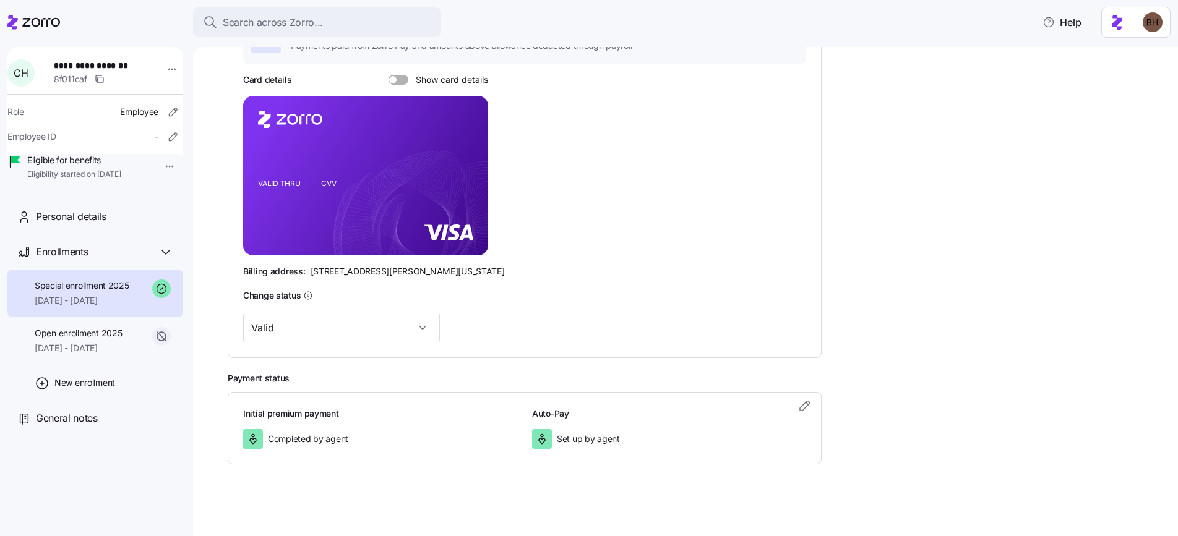
scroll to position [241, 0]
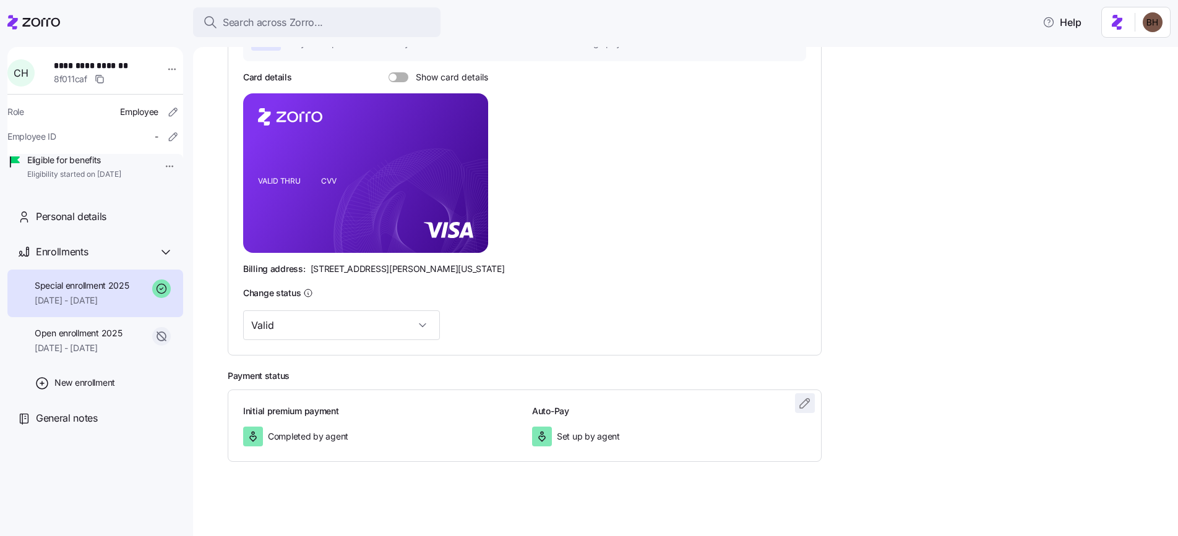
click at [810, 403] on icon "button" at bounding box center [804, 403] width 15 height 15
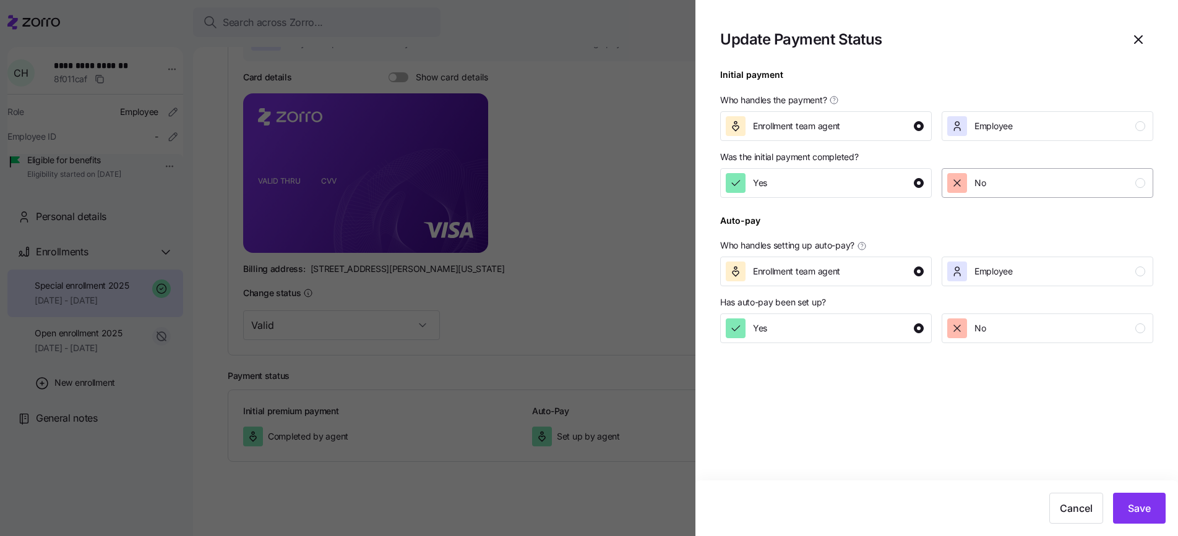
click at [978, 174] on div "No" at bounding box center [979, 183] width 11 height 20
click at [1138, 512] on span "Save" at bounding box center [1139, 508] width 23 height 15
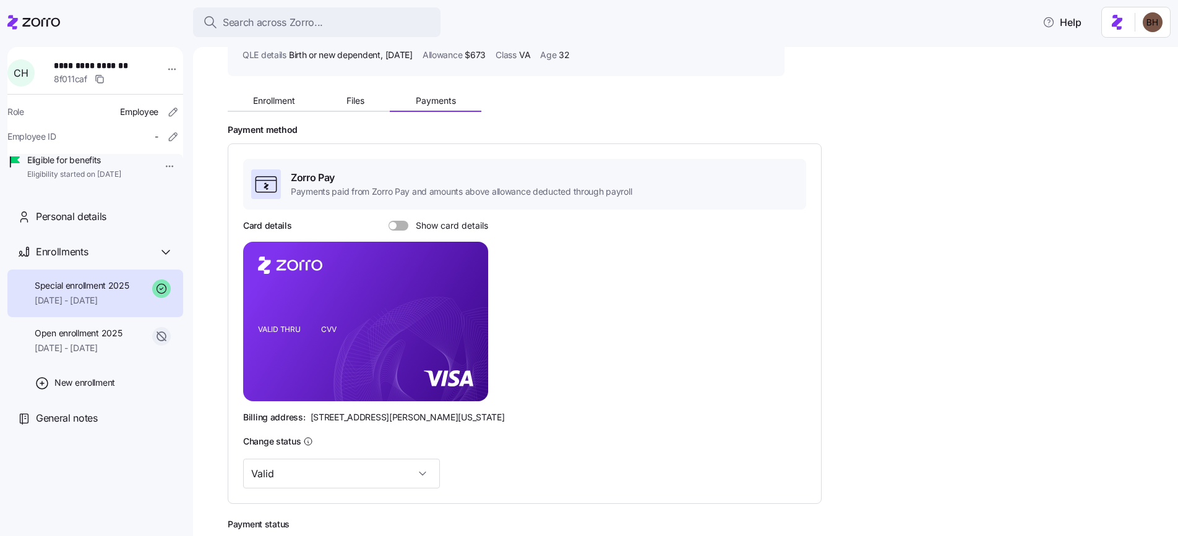
scroll to position [36, 0]
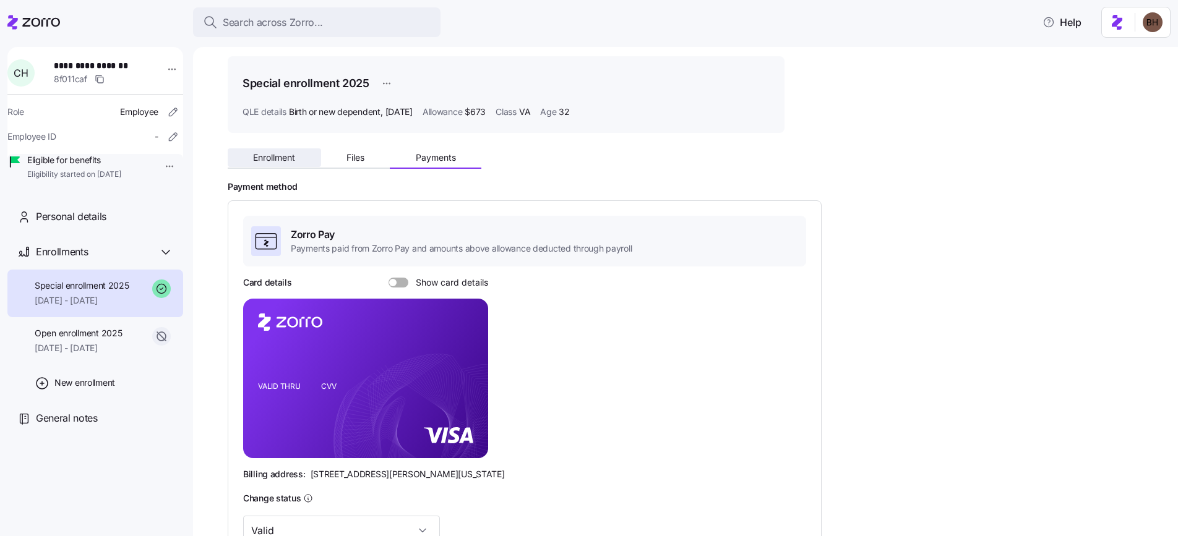
click at [277, 155] on span "Enrollment" at bounding box center [274, 157] width 42 height 9
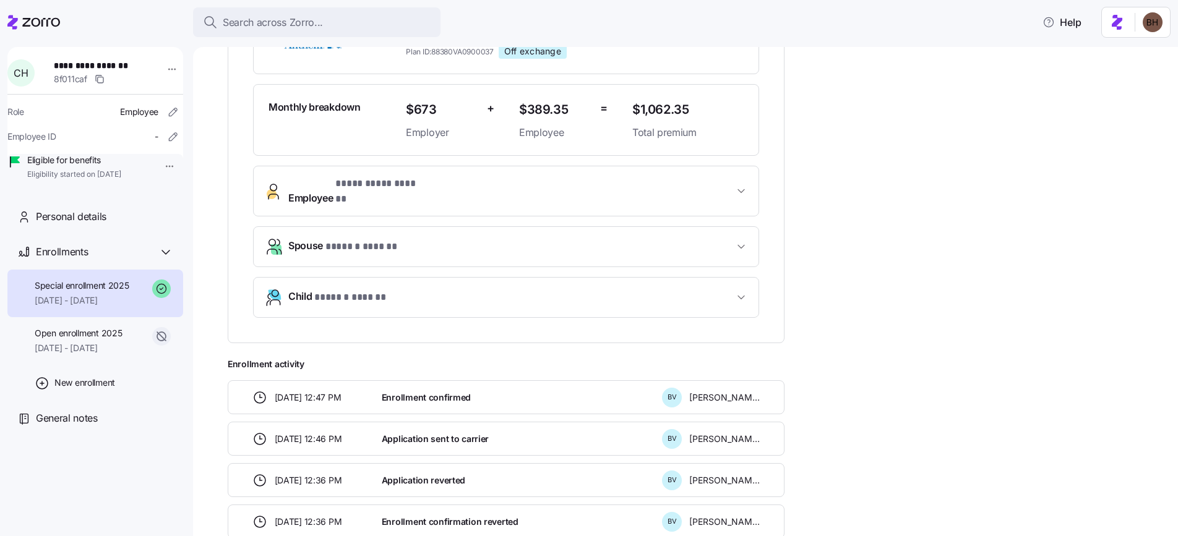
scroll to position [196, 0]
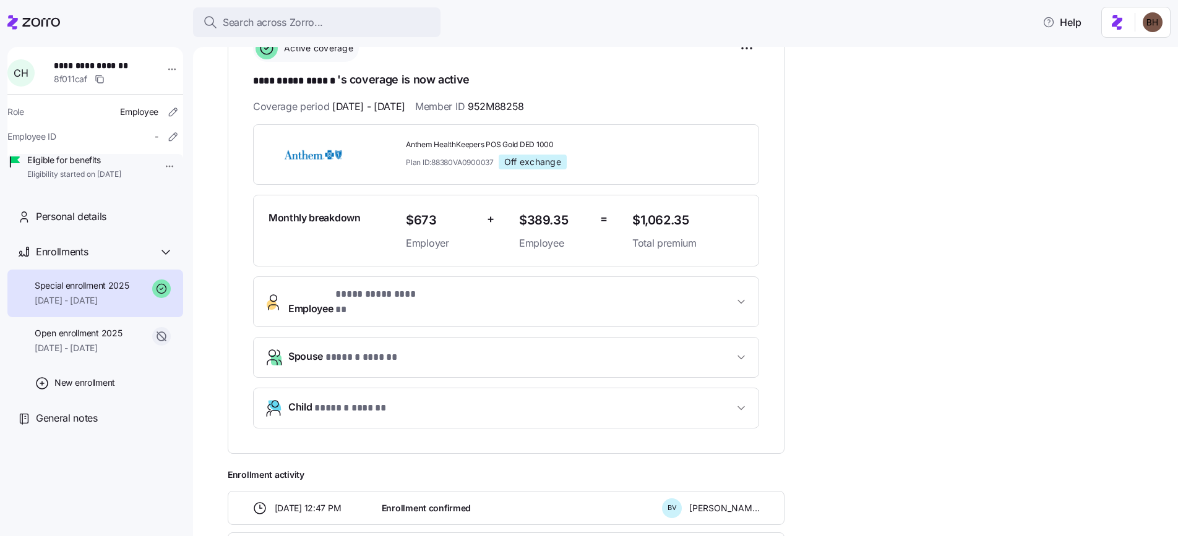
click at [742, 402] on icon "button" at bounding box center [741, 408] width 12 height 12
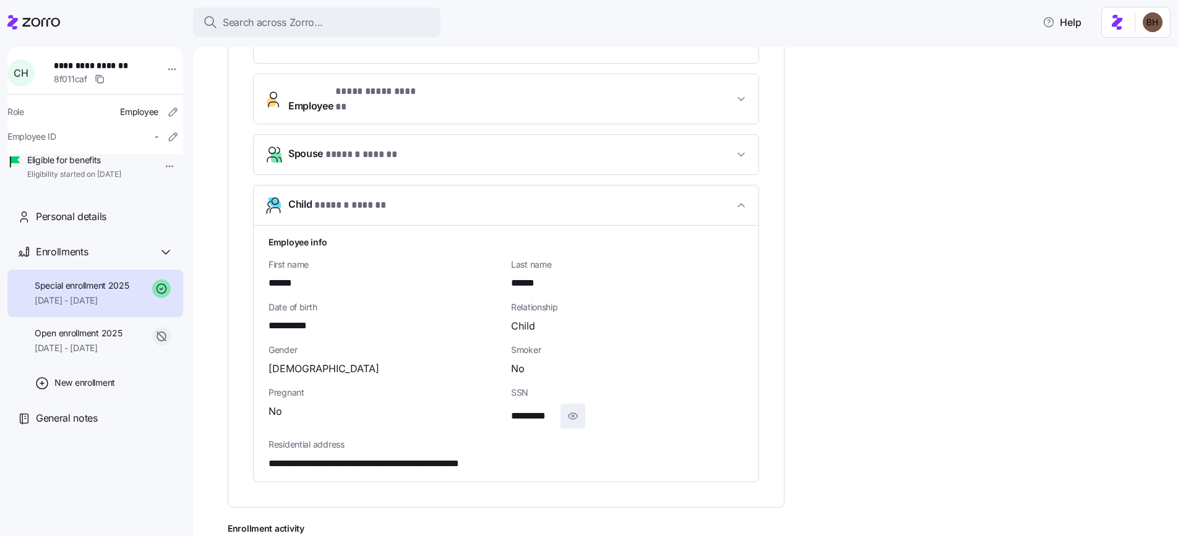
scroll to position [398, 0]
click at [571, 410] on icon "button" at bounding box center [573, 417] width 12 height 15
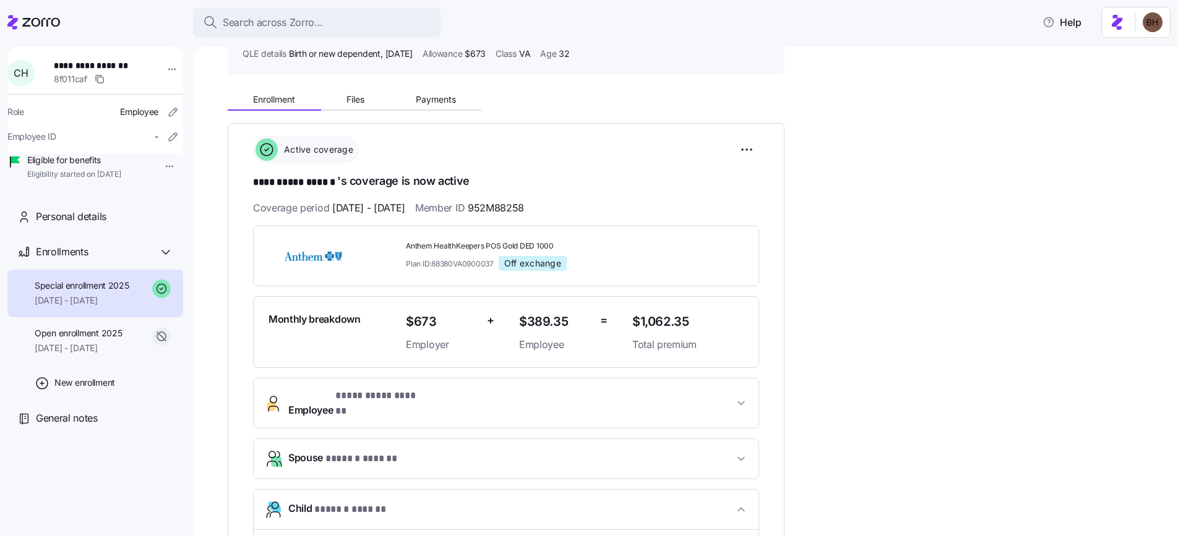
scroll to position [0, 0]
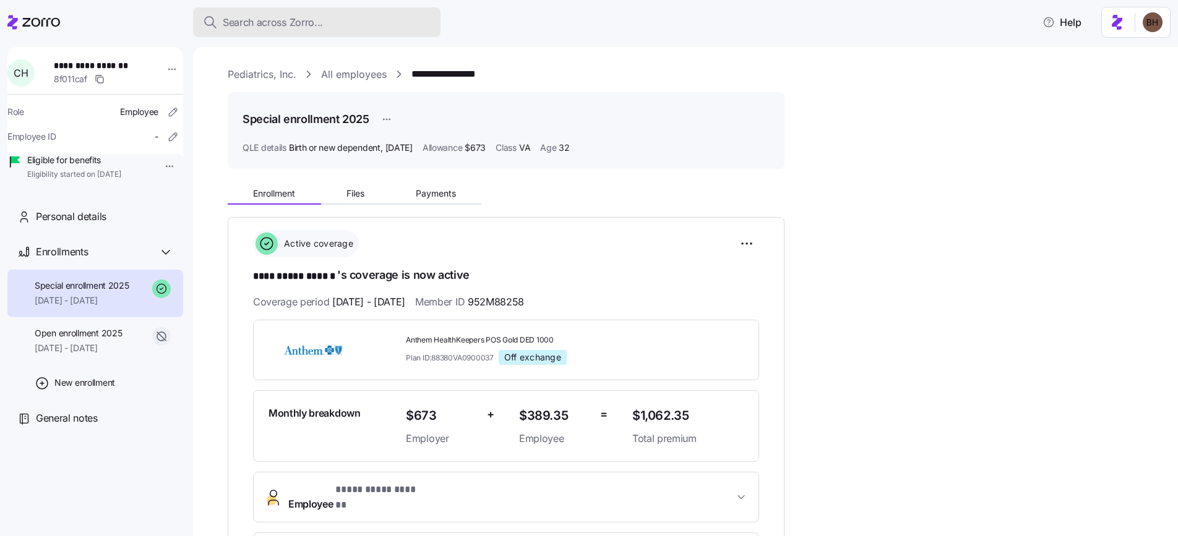
click at [347, 28] on div "Search across Zorro..." at bounding box center [317, 22] width 228 height 15
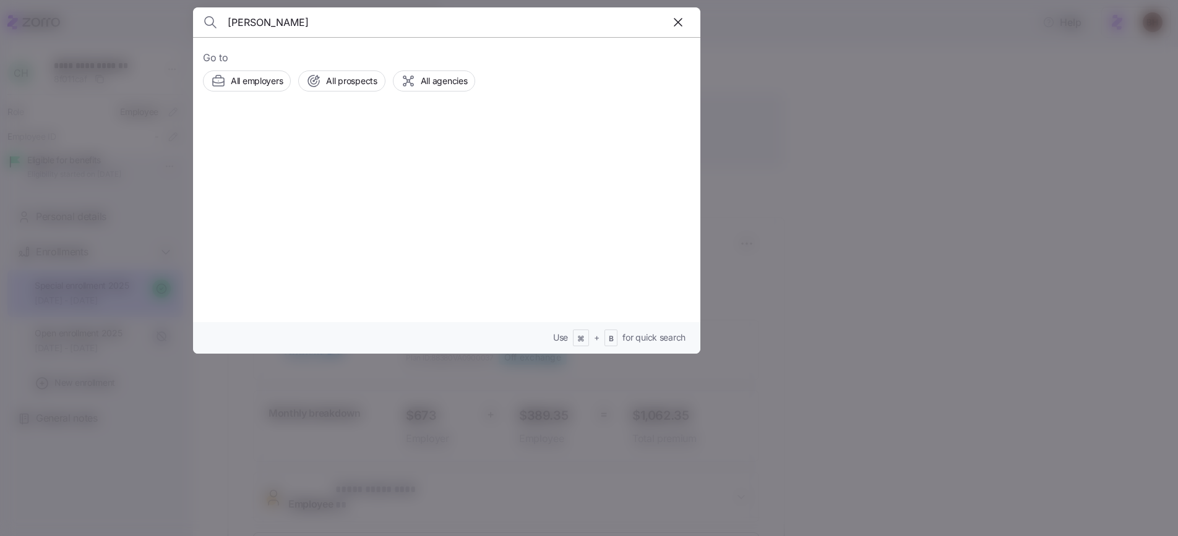
type input "lois spratt"
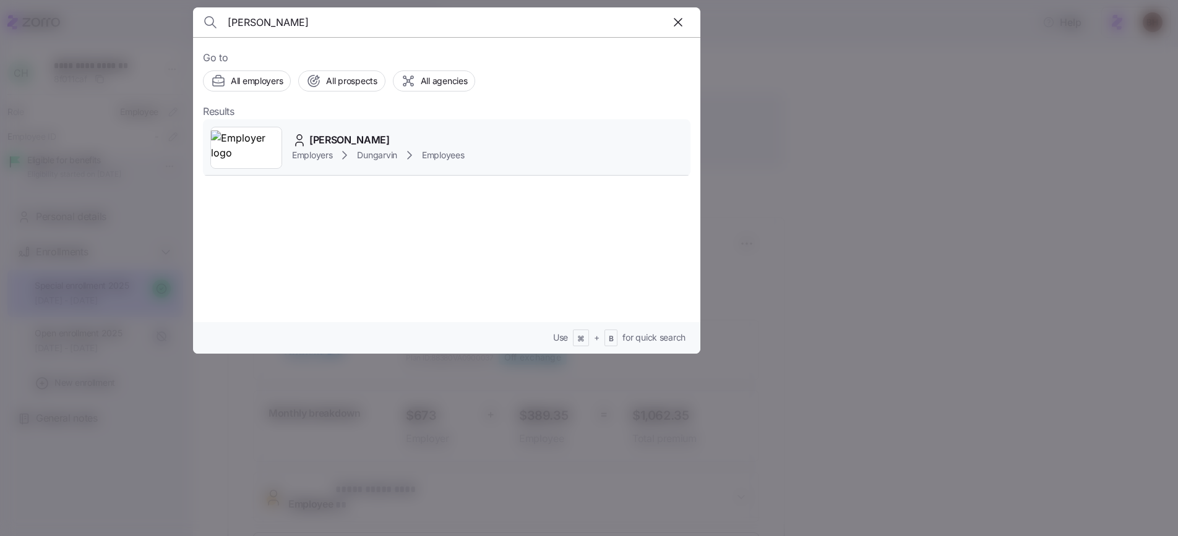
click at [331, 140] on span "Lois Spratt" at bounding box center [349, 139] width 80 height 15
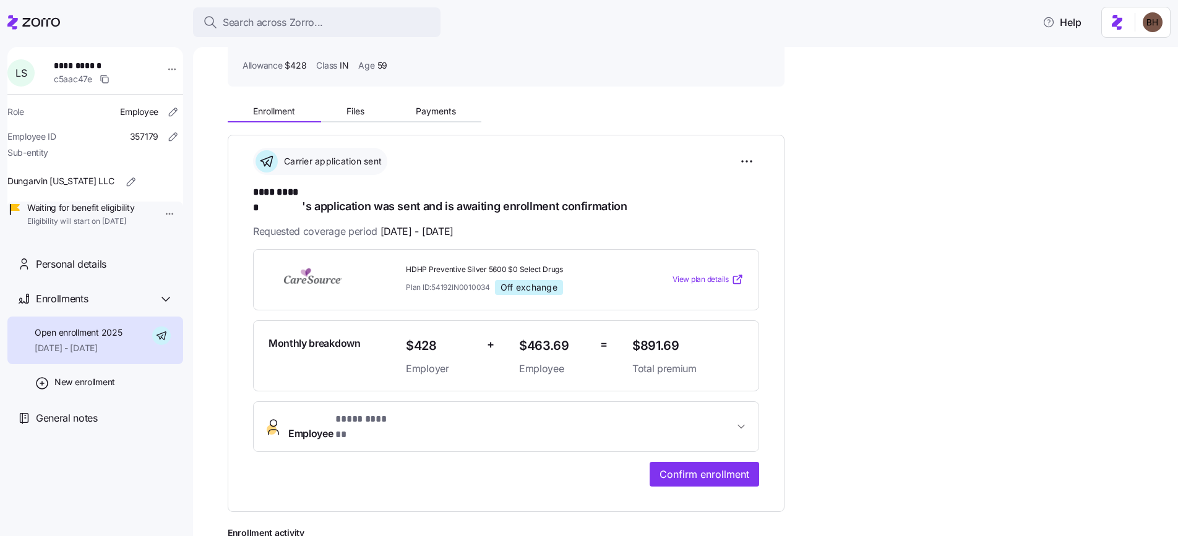
scroll to position [82, 0]
click at [454, 119] on button "Payments" at bounding box center [436, 112] width 92 height 19
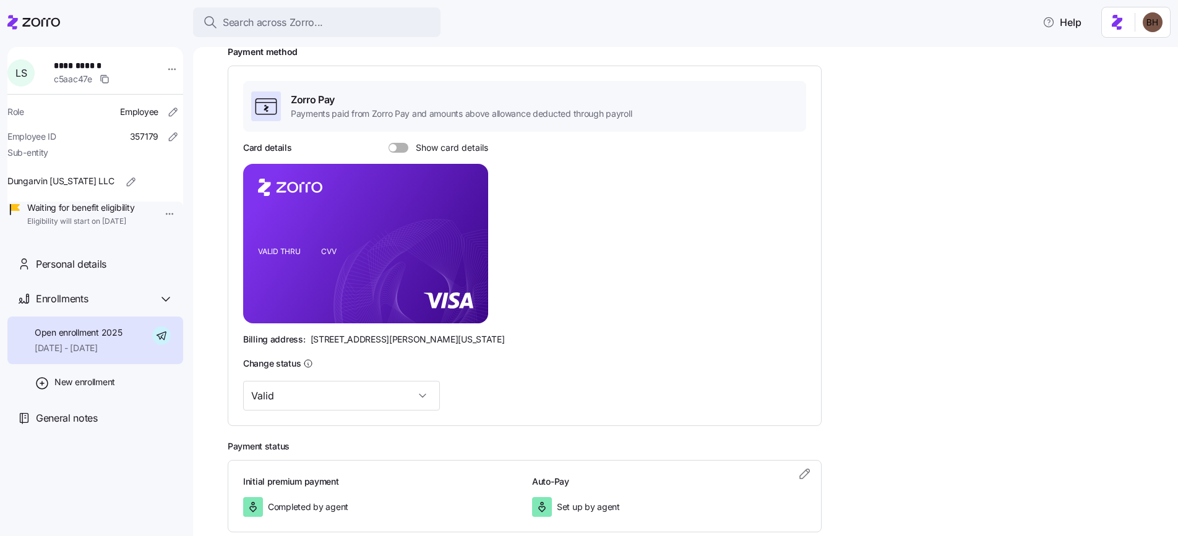
scroll to position [167, 0]
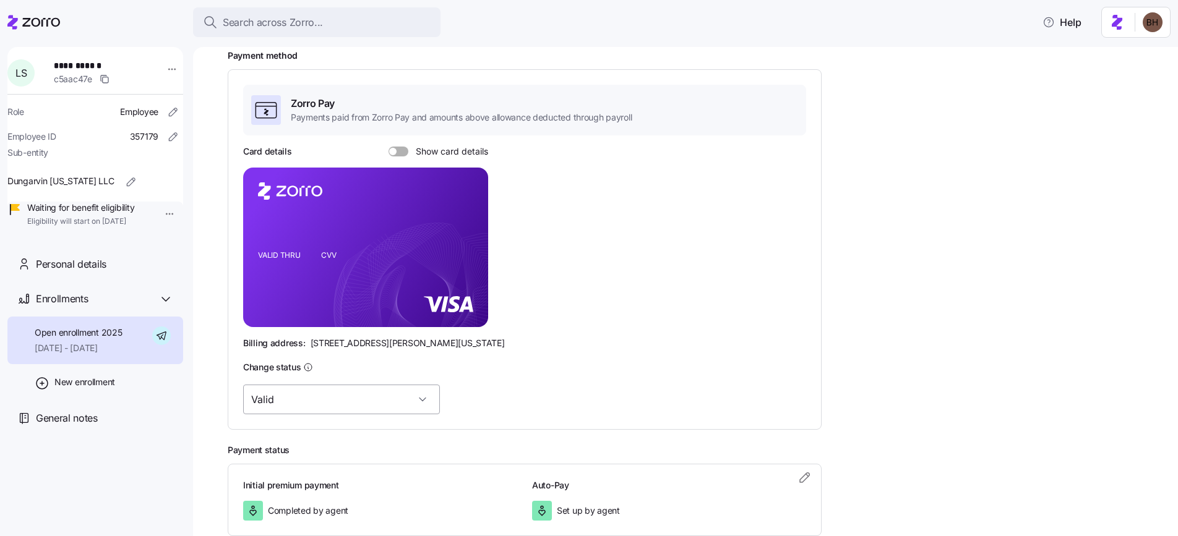
click at [387, 403] on input "Valid" at bounding box center [341, 400] width 197 height 30
click at [324, 487] on span "Invalid (in-handling)" at bounding box center [298, 489] width 80 height 14
type input "Invalid (in-handling)"
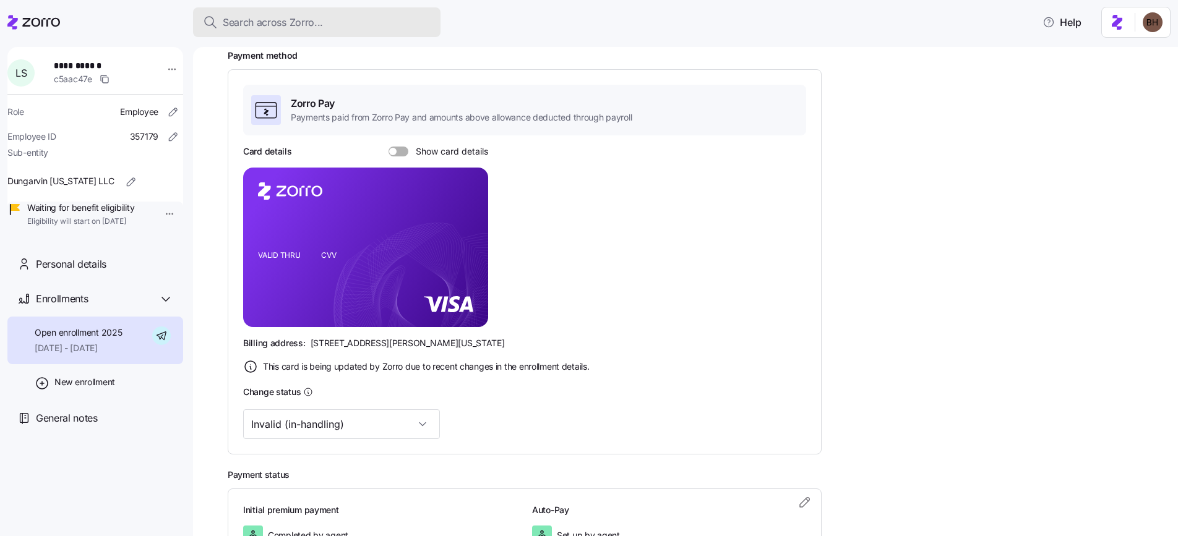
click at [329, 23] on div "Search across Zorro..." at bounding box center [317, 22] width 228 height 15
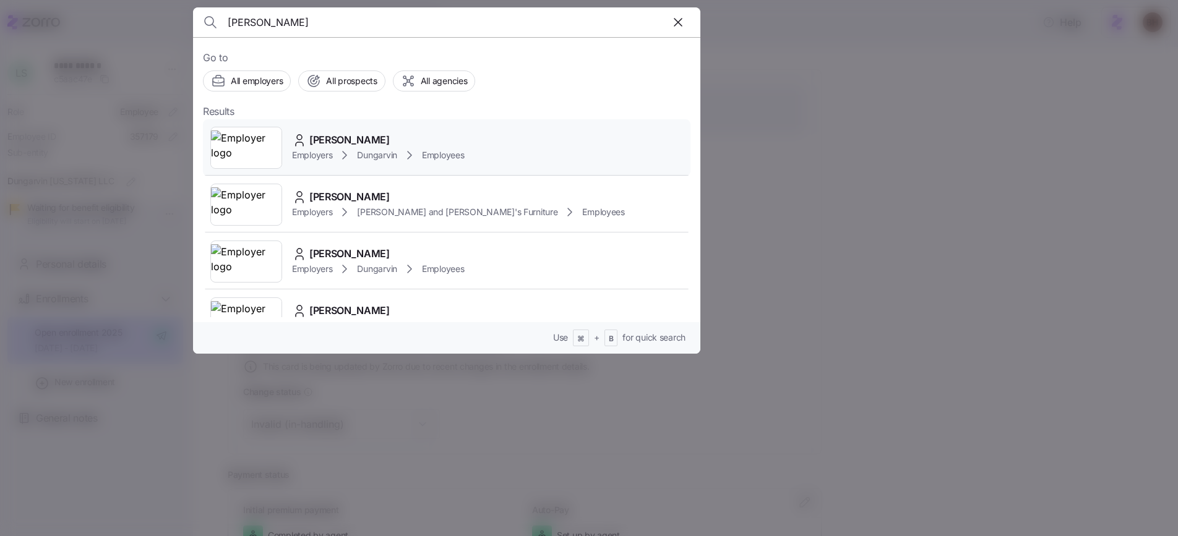
type input "CarrieJ Ponce"
click at [361, 132] on span "Carrie Ponce" at bounding box center [349, 139] width 80 height 15
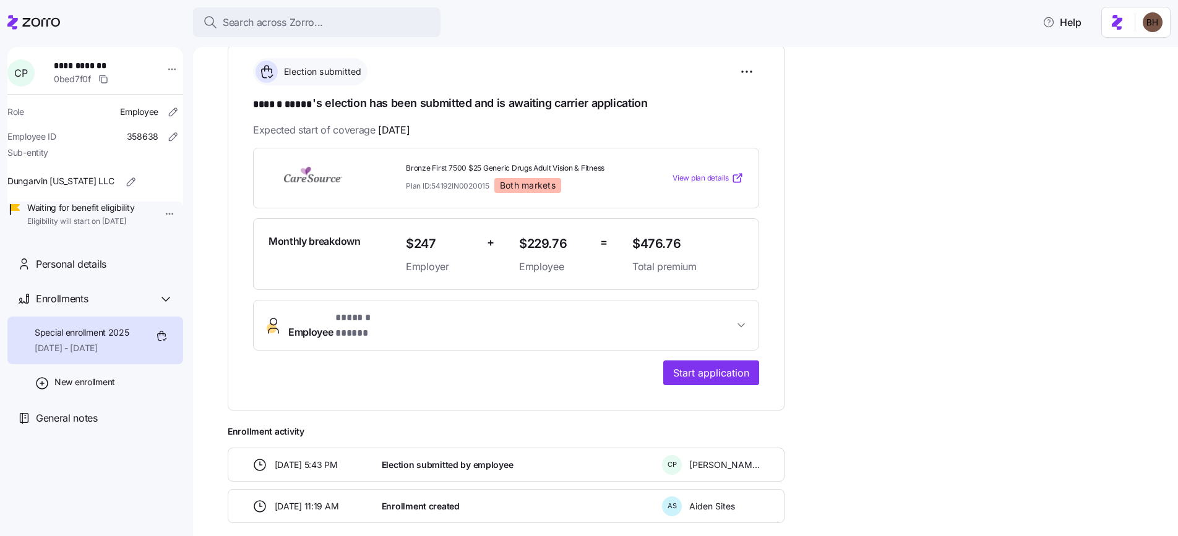
scroll to position [222, 0]
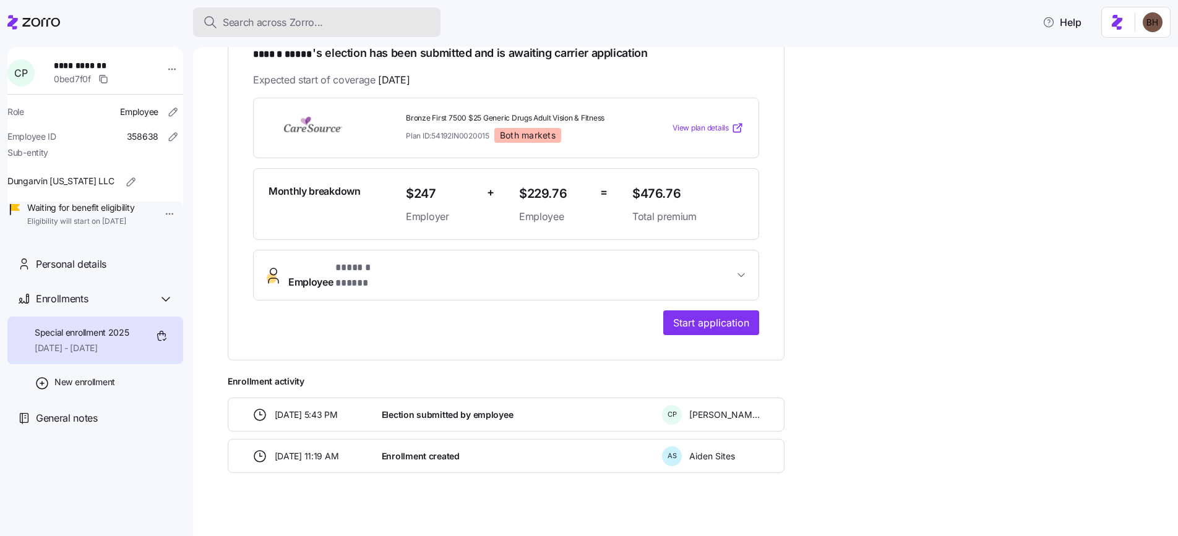
click at [233, 22] on span "Search across Zorro..." at bounding box center [273, 22] width 100 height 15
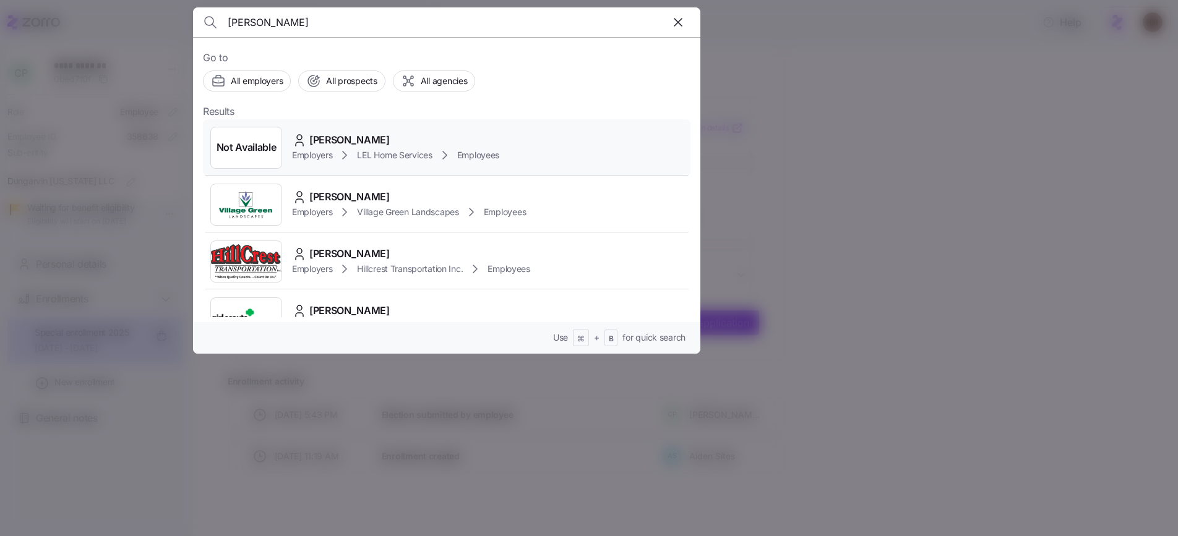
type input "[PERSON_NAME]"
click at [343, 137] on span "[PERSON_NAME]" at bounding box center [349, 139] width 80 height 15
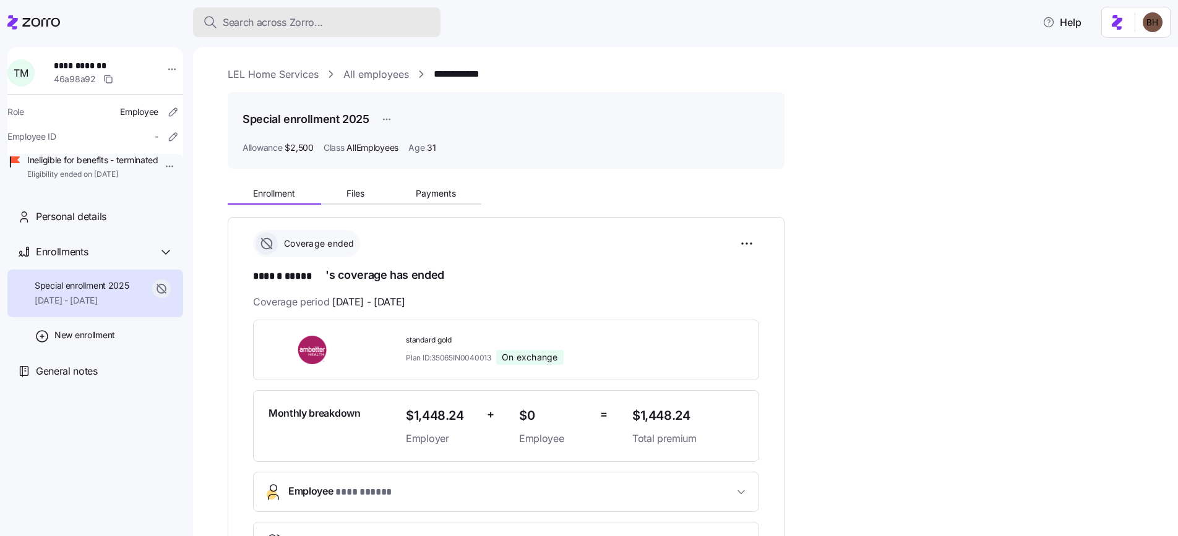
click at [294, 17] on span "Search across Zorro..." at bounding box center [273, 22] width 100 height 15
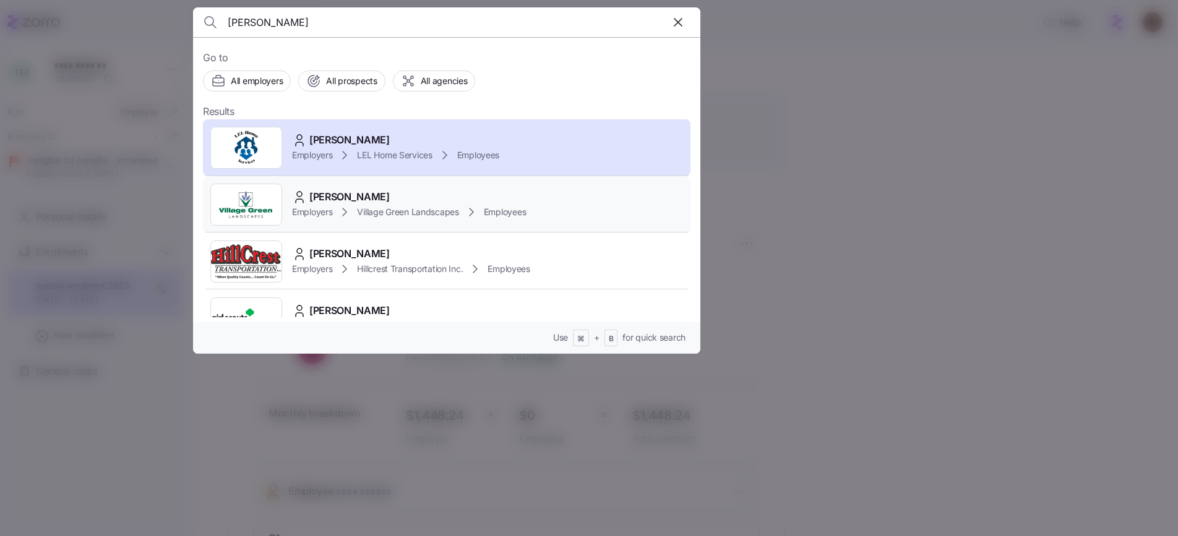
type input "[PERSON_NAME]"
click at [342, 215] on icon at bounding box center [344, 212] width 15 height 15
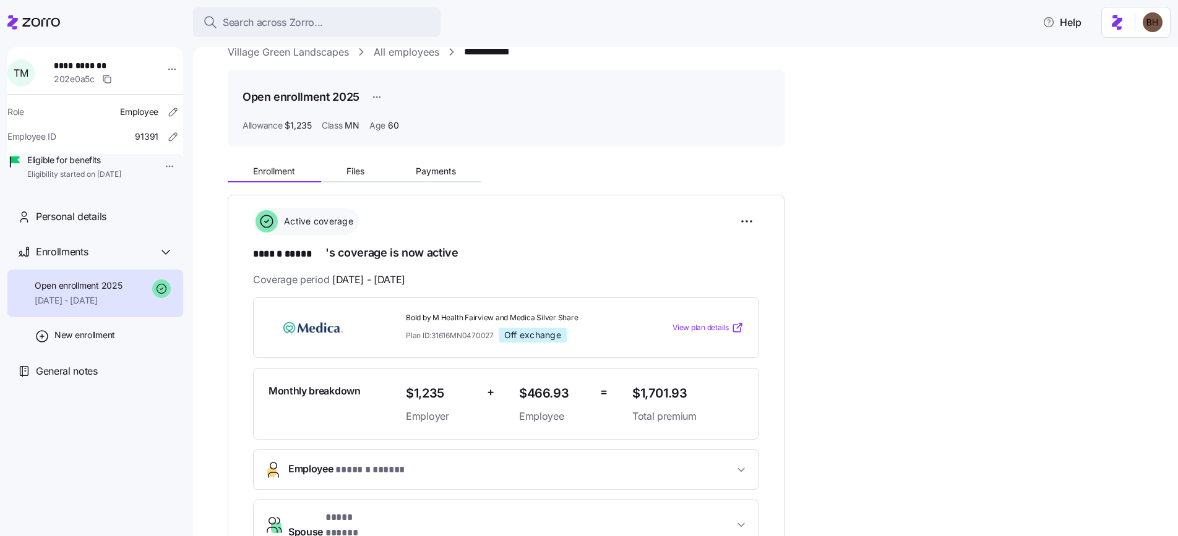
scroll to position [199, 0]
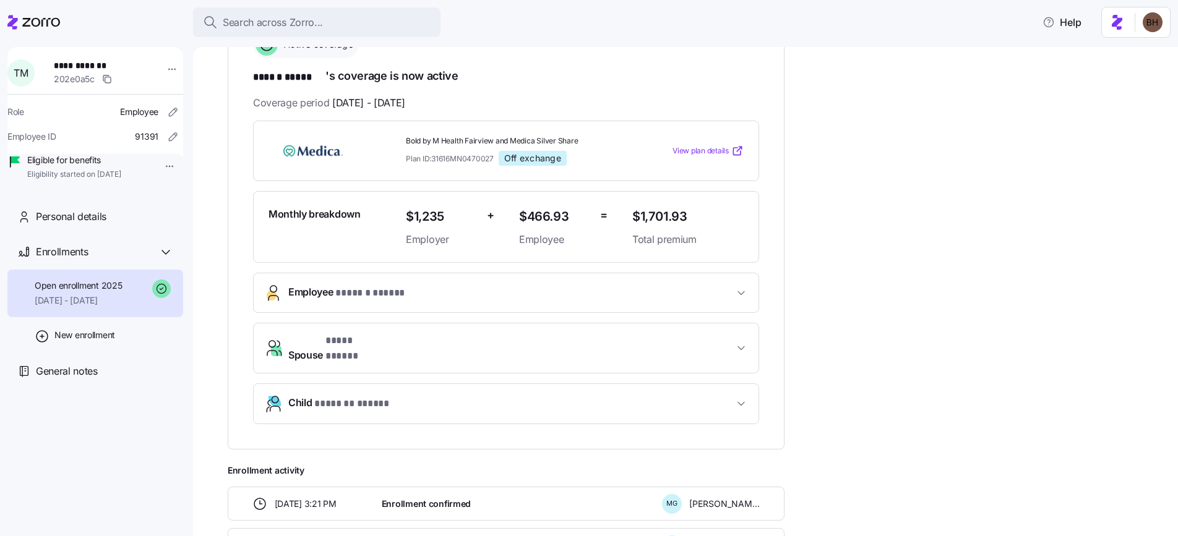
click at [739, 398] on icon "button" at bounding box center [741, 404] width 12 height 12
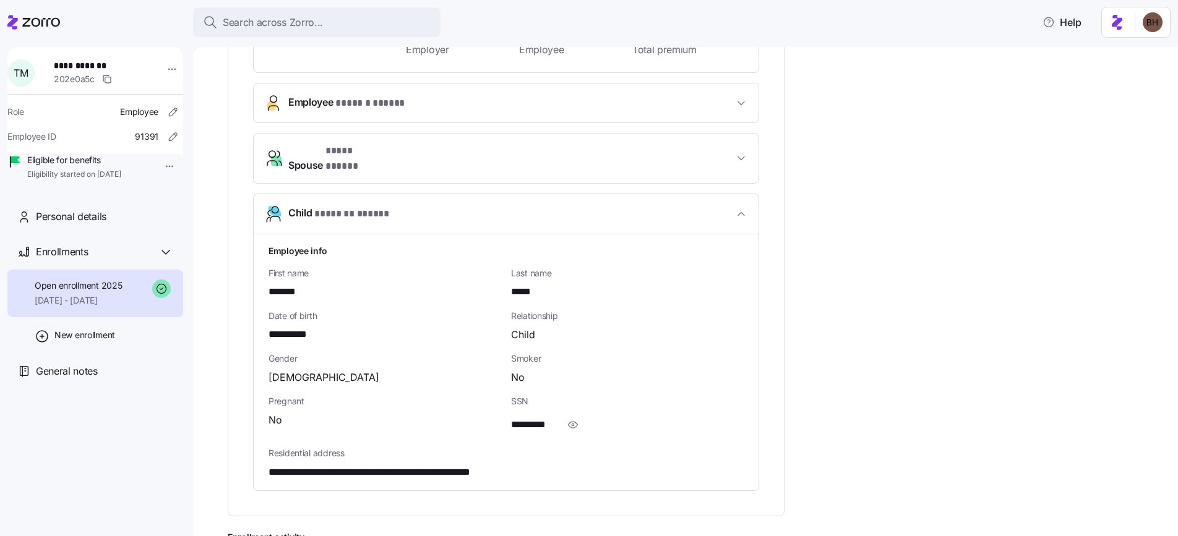
scroll to position [391, 0]
click at [748, 206] on span "button" at bounding box center [741, 212] width 15 height 12
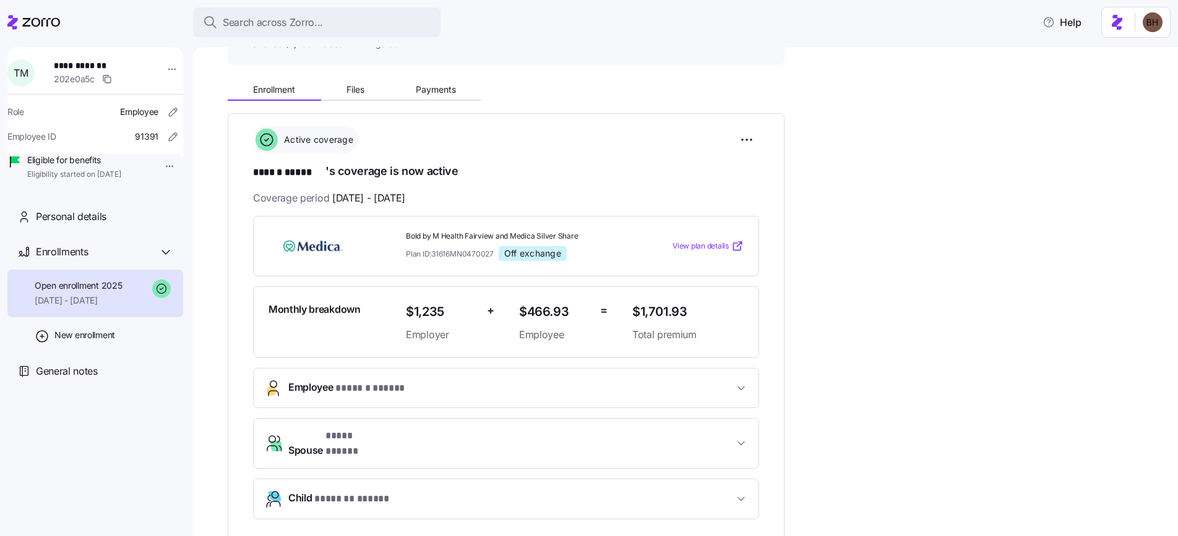
scroll to position [112, 0]
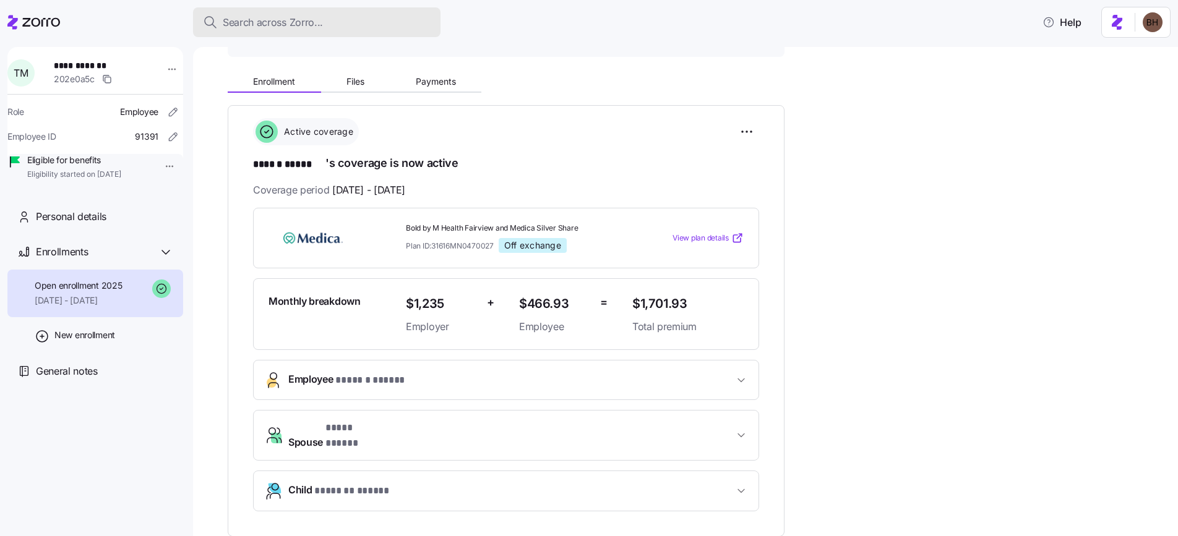
click at [351, 29] on div "Search across Zorro..." at bounding box center [317, 22] width 228 height 15
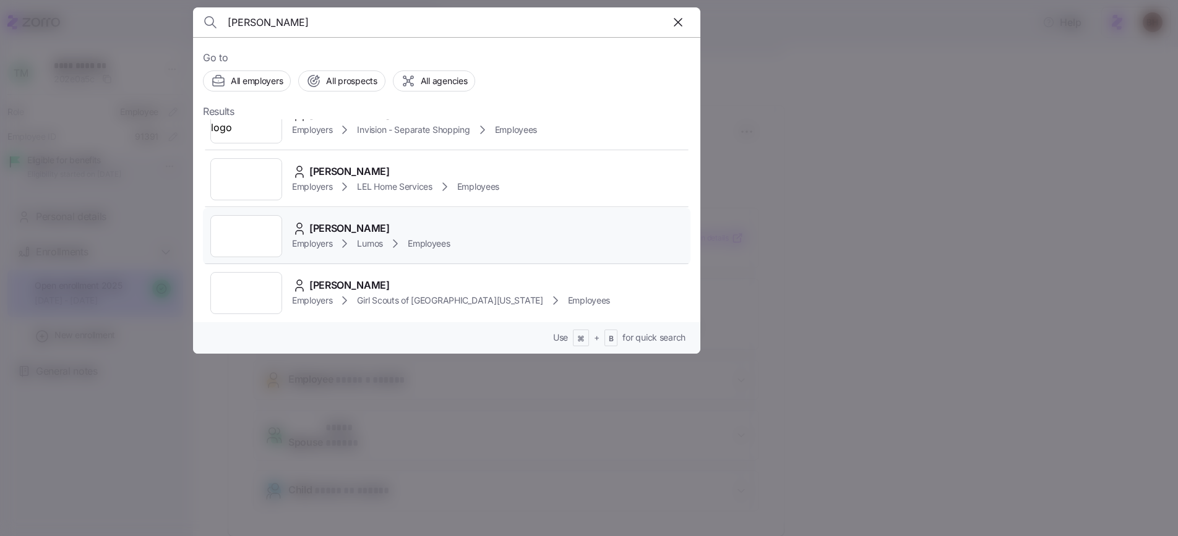
scroll to position [1279, 0]
type input "christina"
click at [778, 245] on div at bounding box center [589, 268] width 1178 height 536
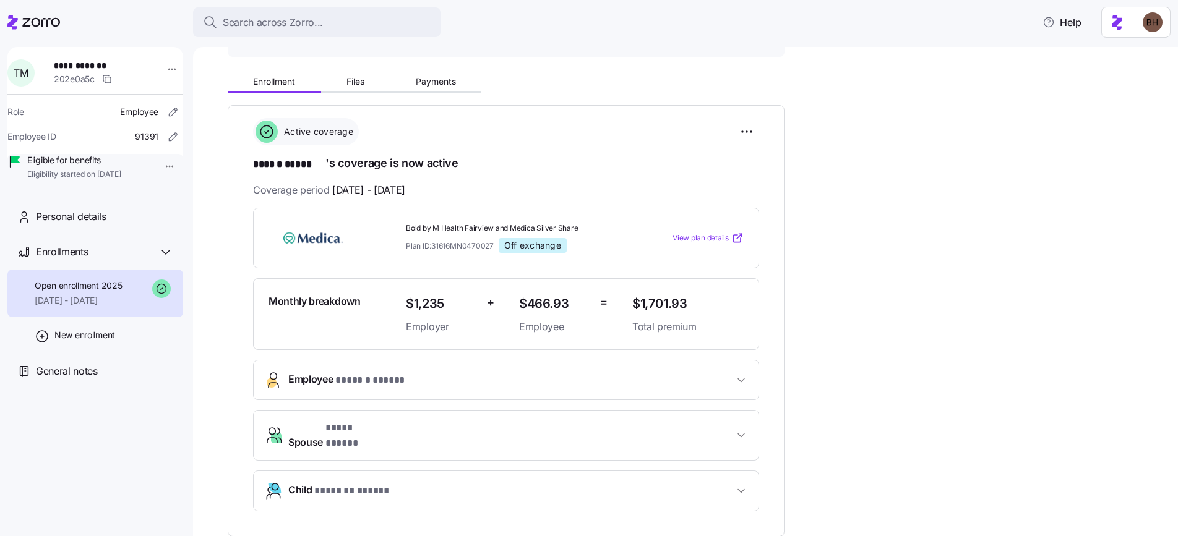
click at [375, 377] on span "* ****** ***** *" at bounding box center [374, 380] width 78 height 15
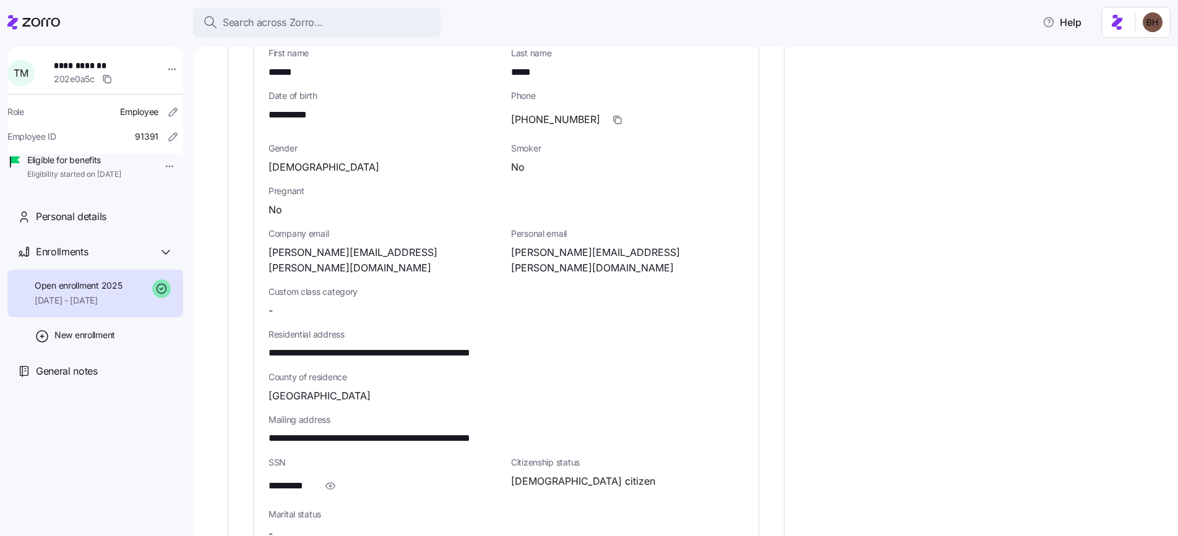
scroll to position [585, 0]
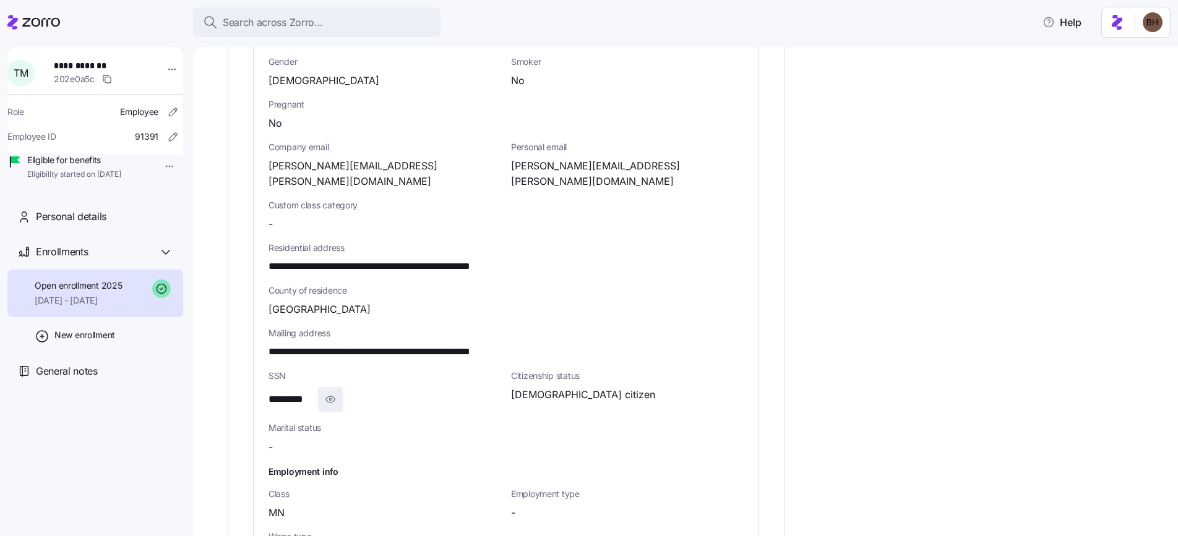
click at [330, 392] on icon "button" at bounding box center [330, 399] width 12 height 15
click at [355, 388] on span "button" at bounding box center [349, 400] width 24 height 24
click at [320, 17] on span "Search across Zorro..." at bounding box center [273, 22] width 100 height 15
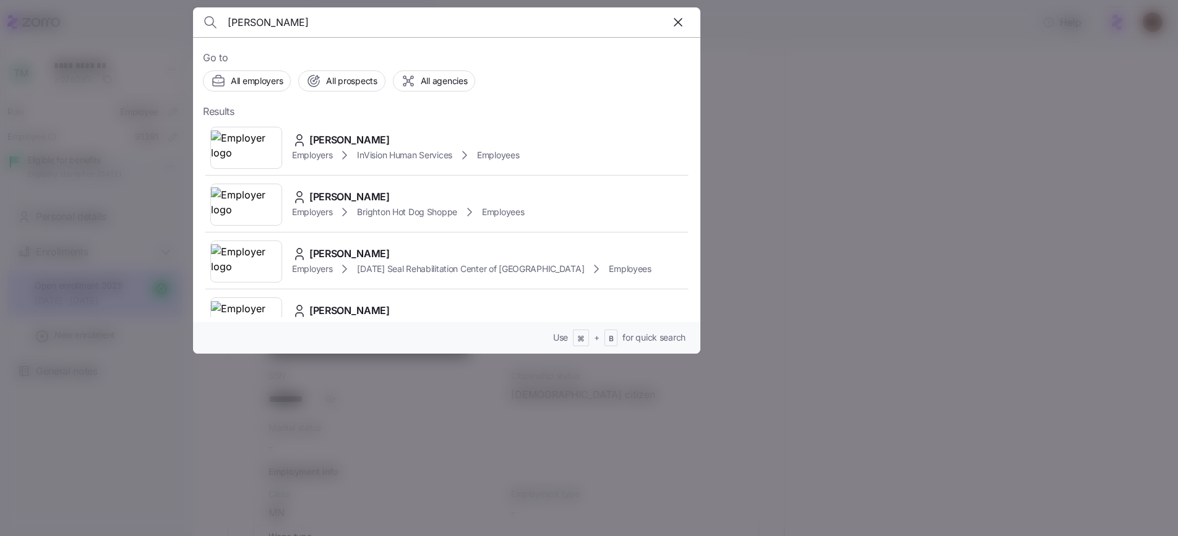
click at [318, 20] on input "christina" at bounding box center [386, 22] width 317 height 30
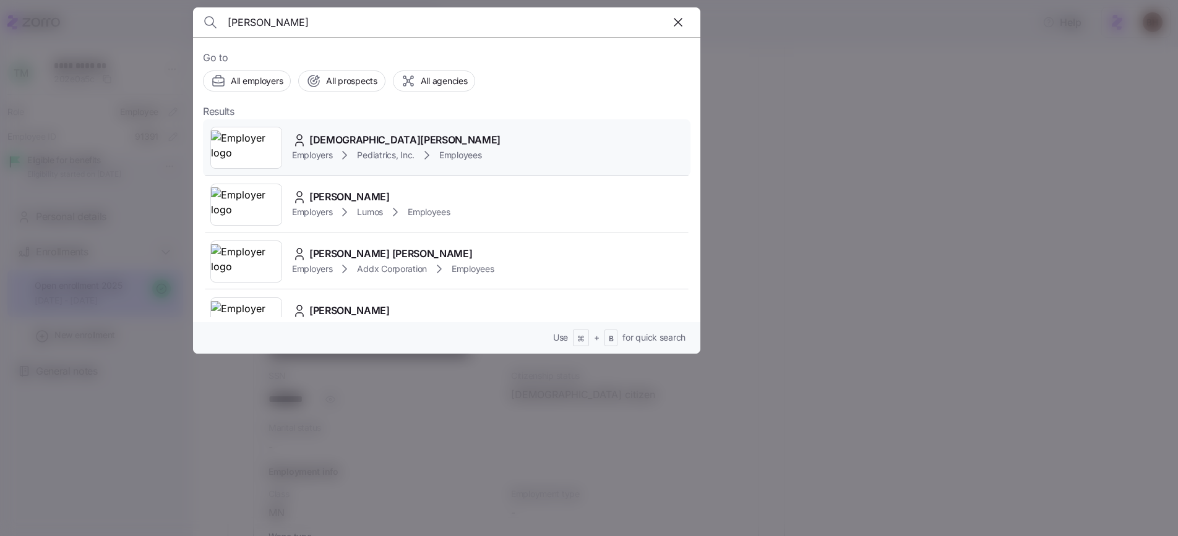
type input "hristina Haynes"
click at [348, 139] on span "[DEMOGRAPHIC_DATA][PERSON_NAME]" at bounding box center [404, 139] width 191 height 15
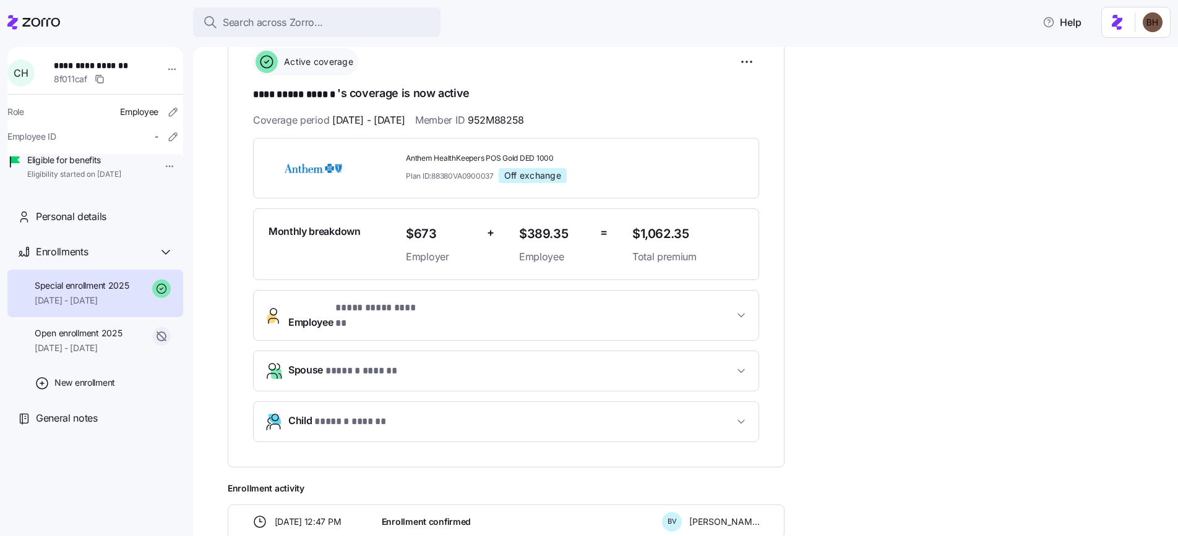
scroll to position [207, 0]
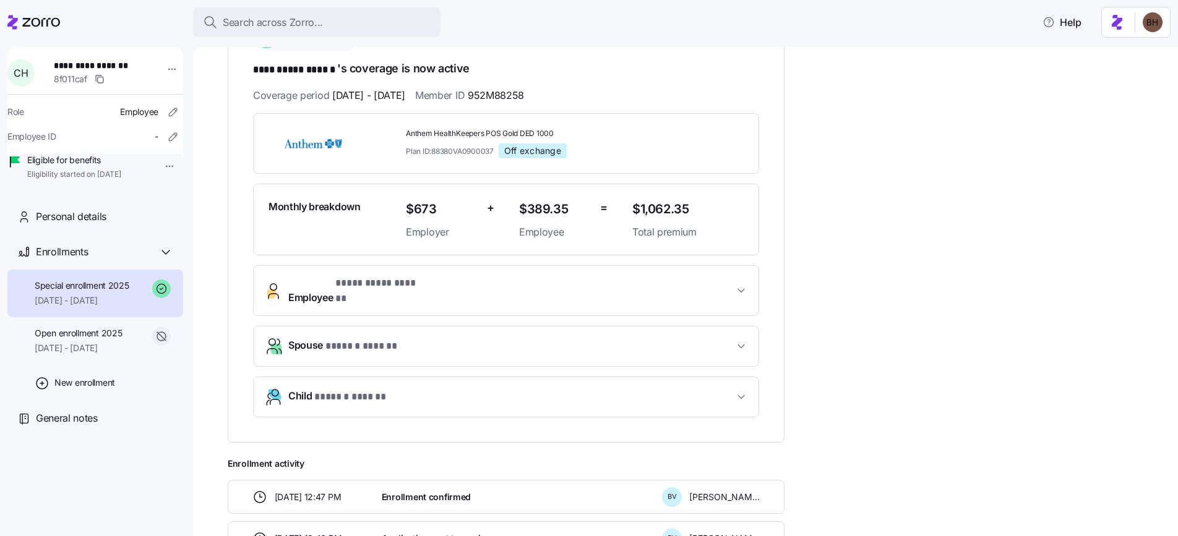
click at [432, 389] on span "Child * ****** ****** *" at bounding box center [510, 397] width 445 height 17
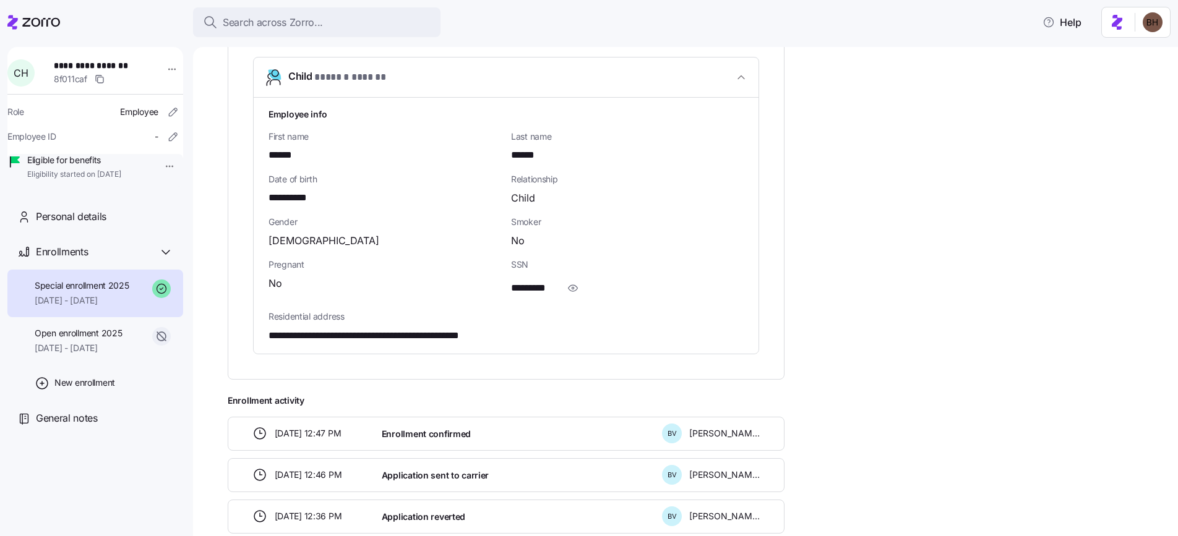
scroll to position [495, 0]
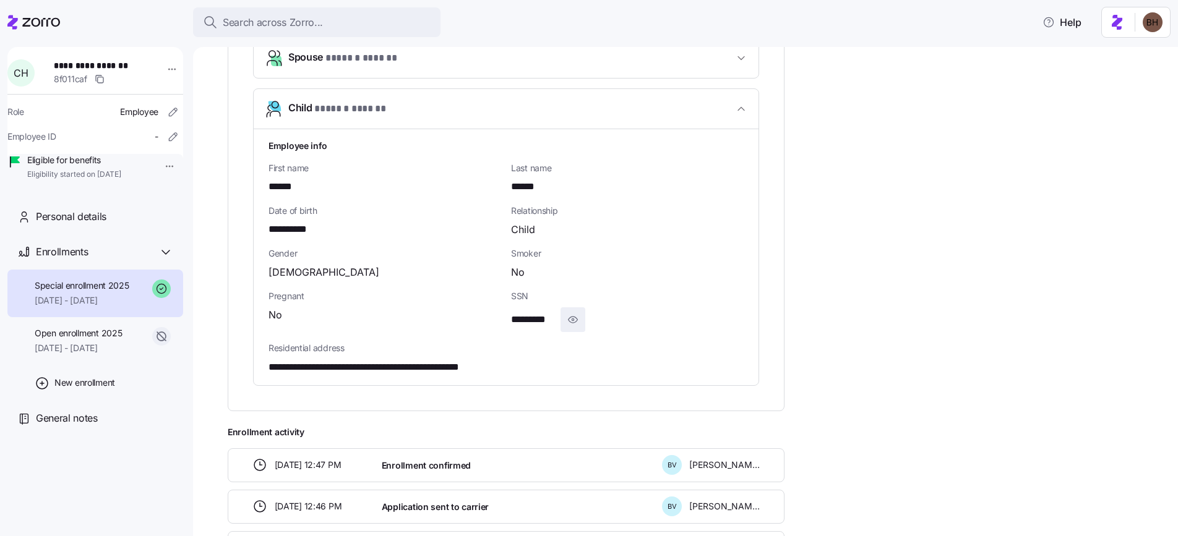
click at [570, 312] on icon "button" at bounding box center [573, 319] width 12 height 15
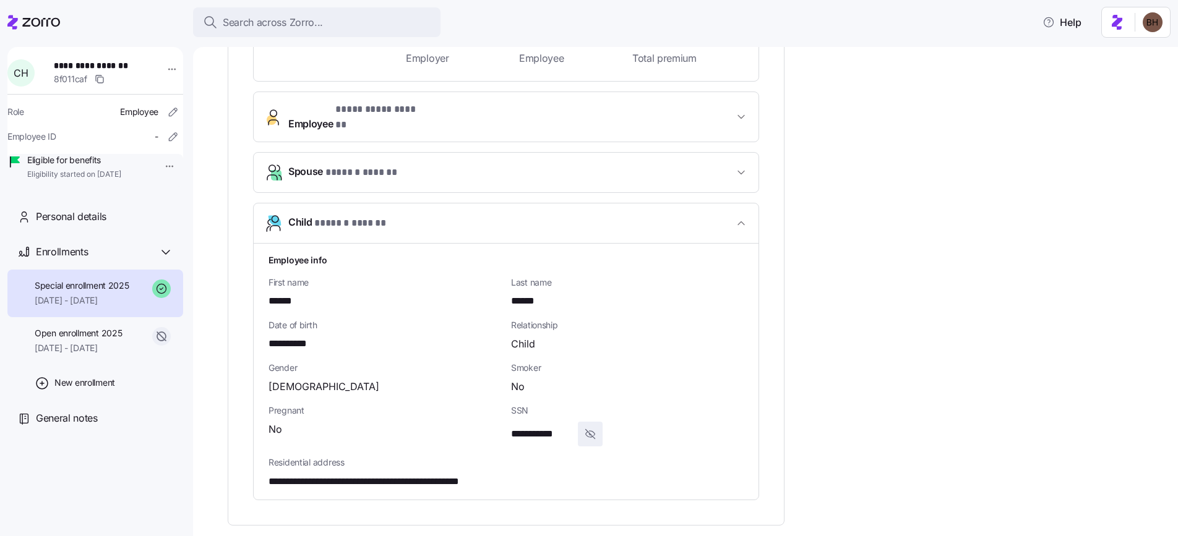
scroll to position [385, 0]
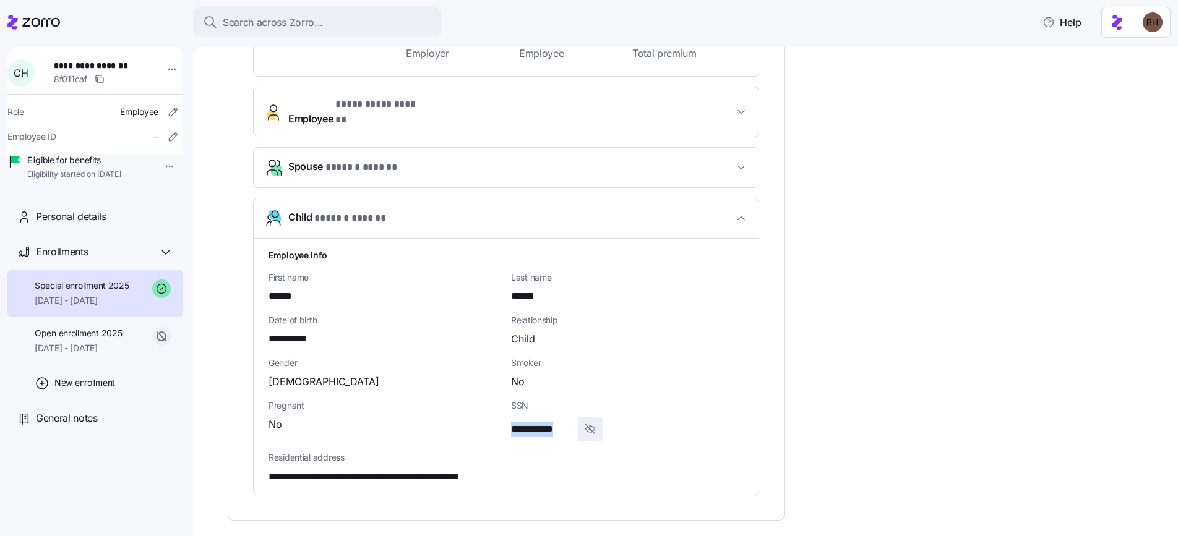
drag, startPoint x: 514, startPoint y: 418, endPoint x: 584, endPoint y: 416, distance: 70.5
click at [584, 417] on div "**********" at bounding box center [627, 429] width 233 height 25
click at [560, 431] on div "**********" at bounding box center [627, 421] width 243 height 52
click at [102, 225] on span "Personal details" at bounding box center [71, 216] width 71 height 15
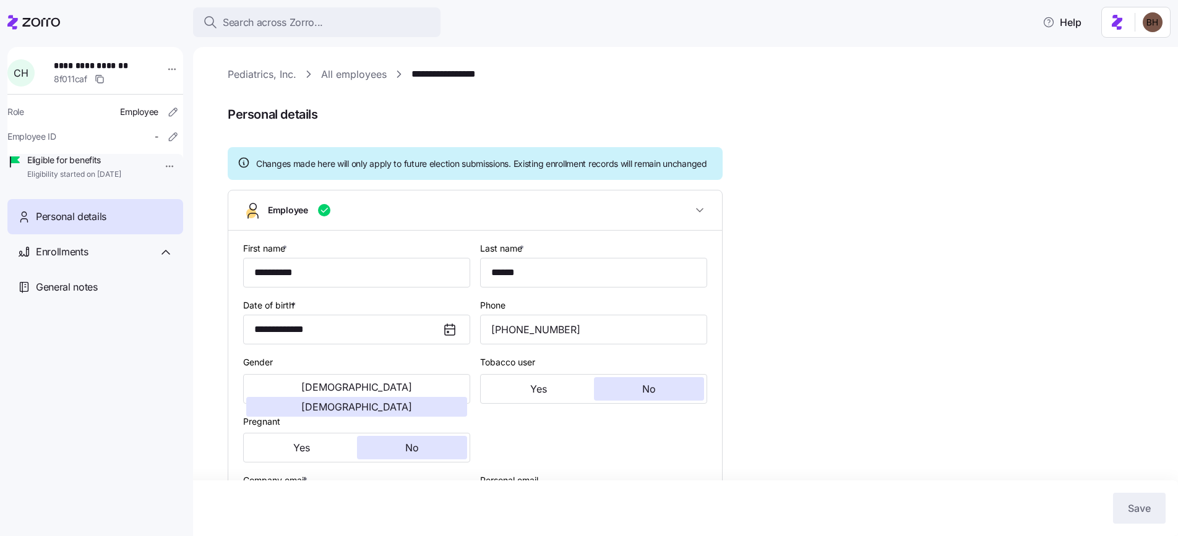
type input "VA"
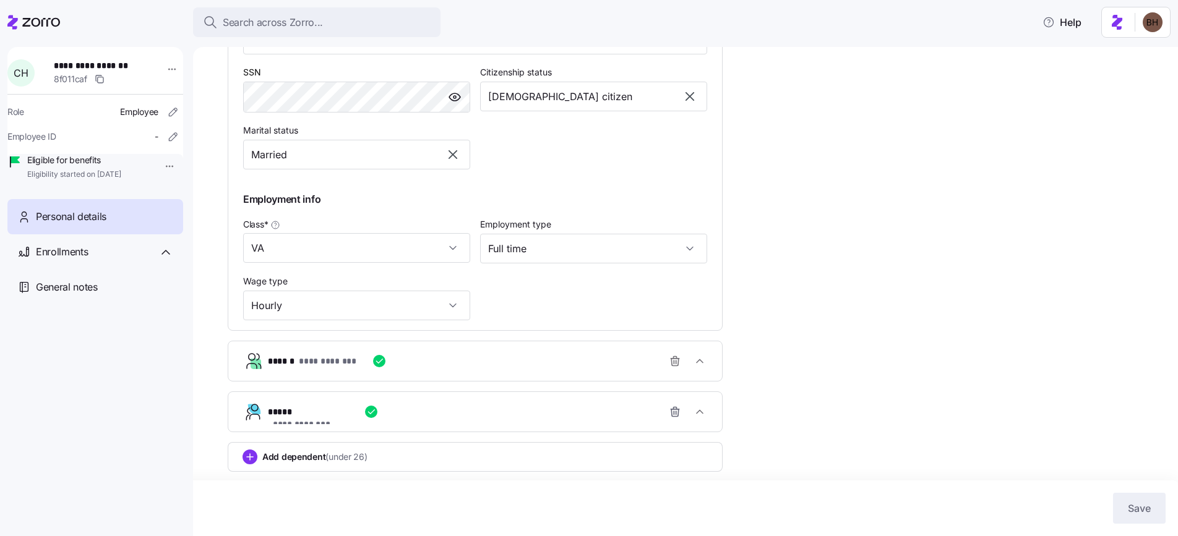
scroll to position [608, 0]
click at [600, 419] on div "**********" at bounding box center [480, 412] width 424 height 25
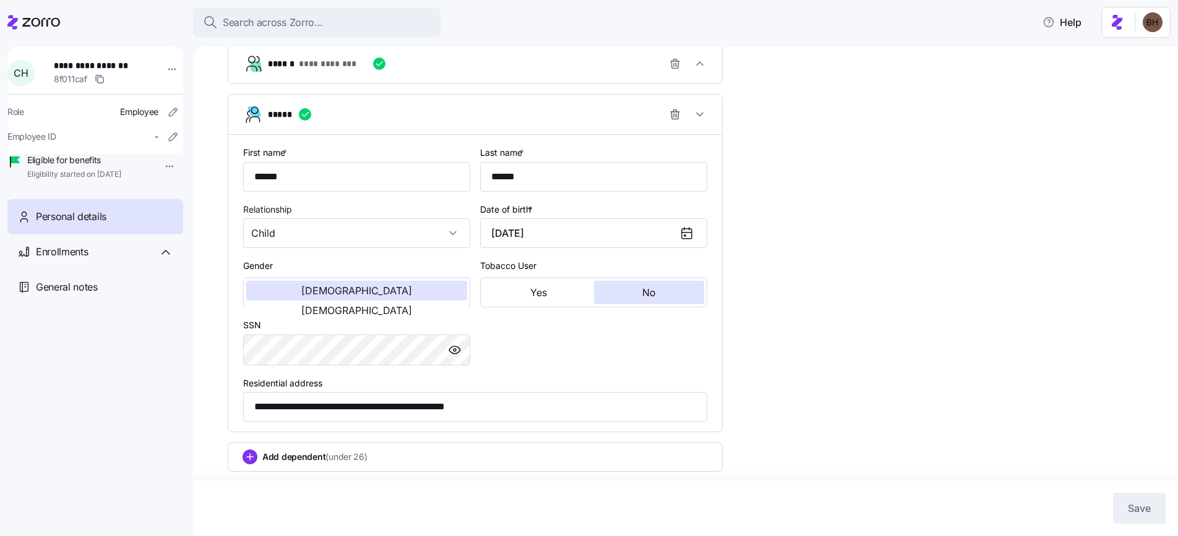
scroll to position [906, 0]
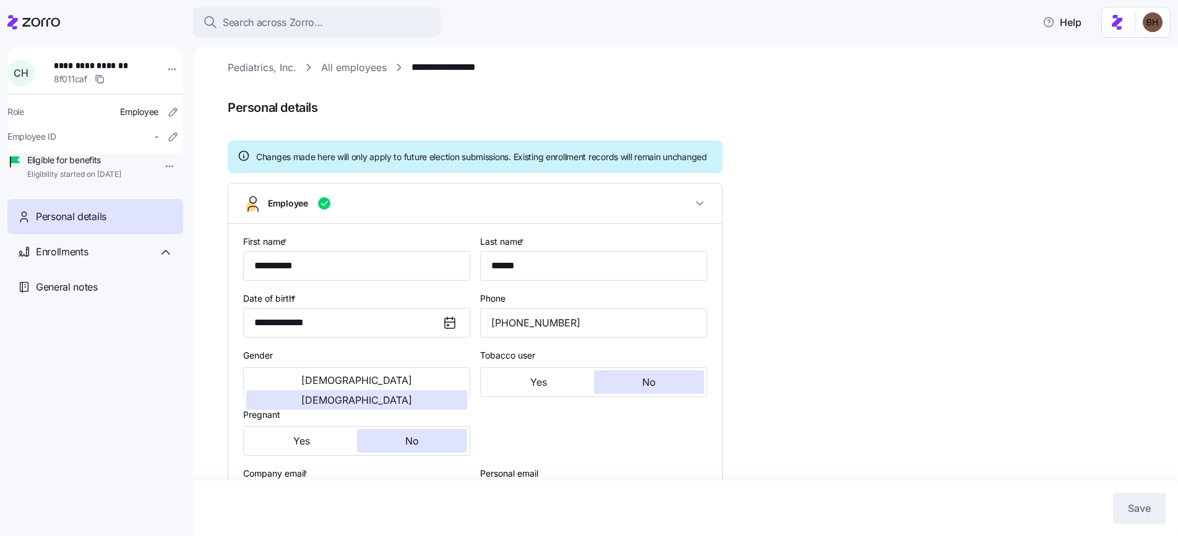
scroll to position [0, 0]
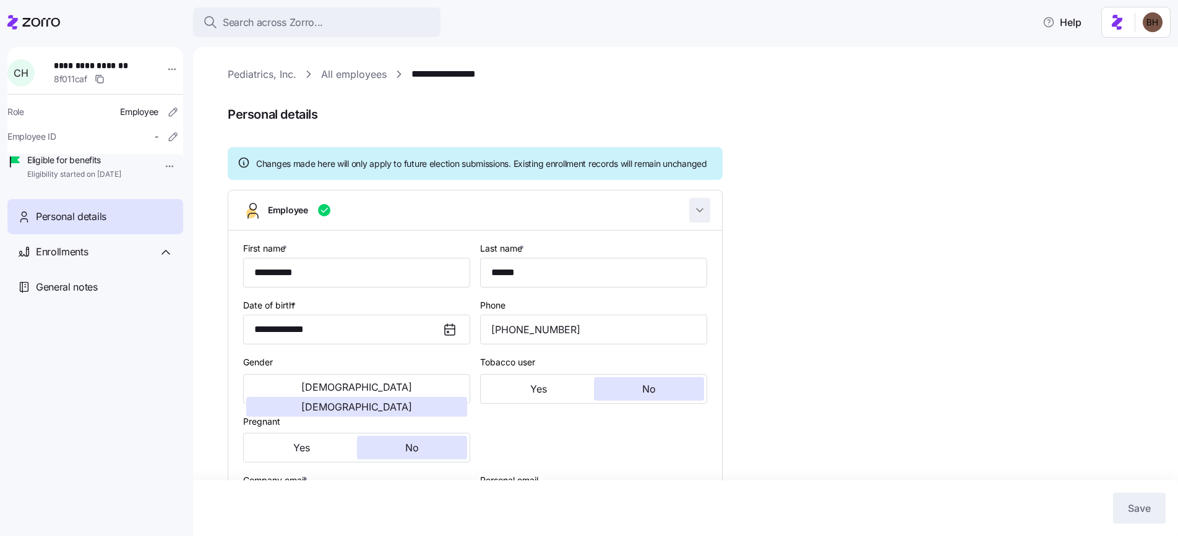
click at [702, 217] on icon "button" at bounding box center [700, 210] width 12 height 12
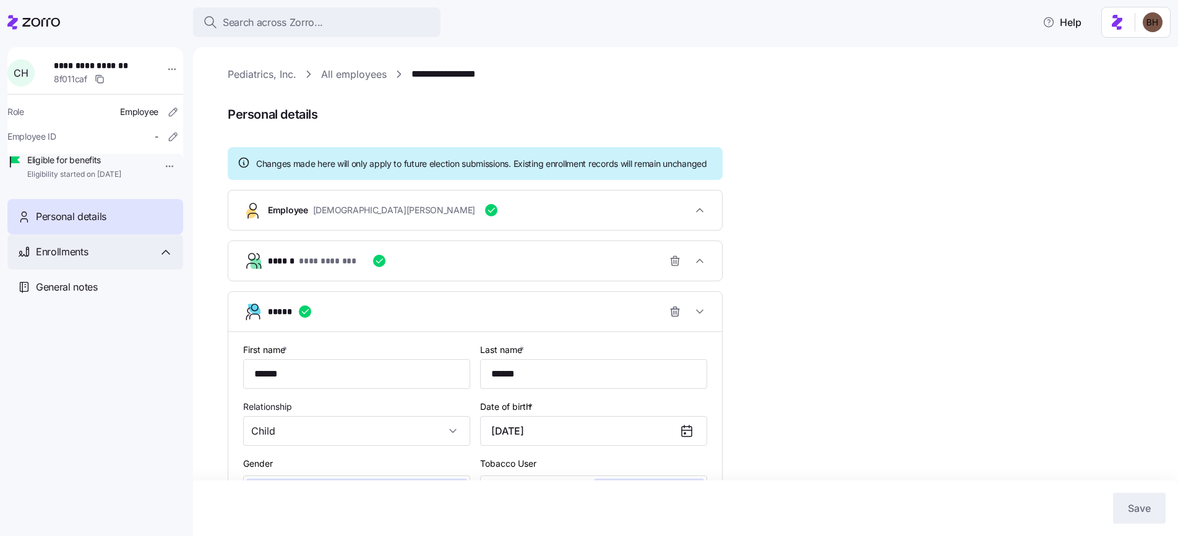
click at [102, 260] on div "Enrollments" at bounding box center [104, 251] width 137 height 15
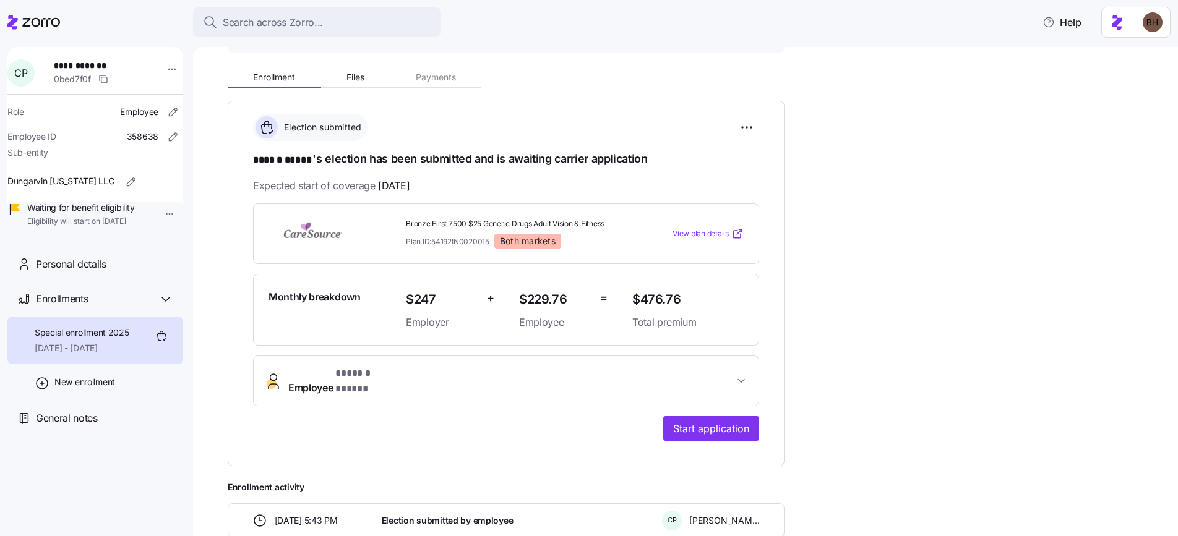
scroll to position [150, 0]
